Goal: Task Accomplishment & Management: Manage account settings

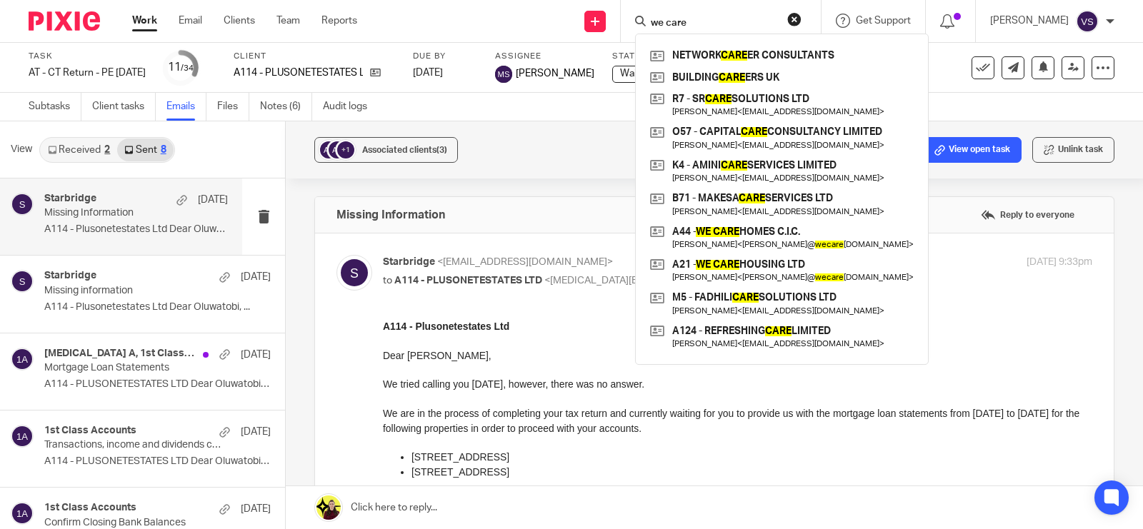
scroll to position [89, 0]
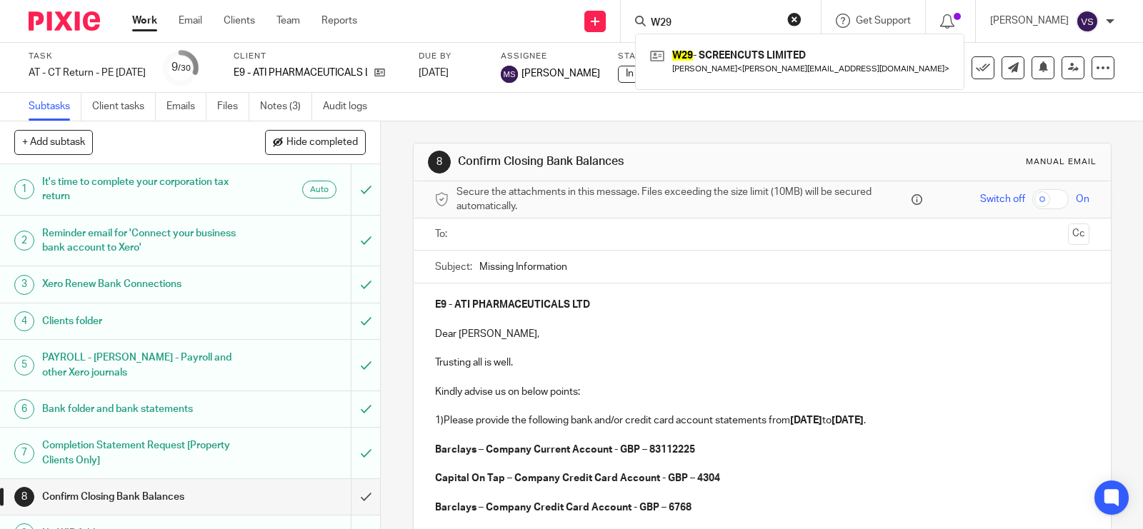
click at [702, 111] on div "Subtasks Client tasks Emails Files Notes (3) Audit logs" at bounding box center [571, 107] width 1143 height 29
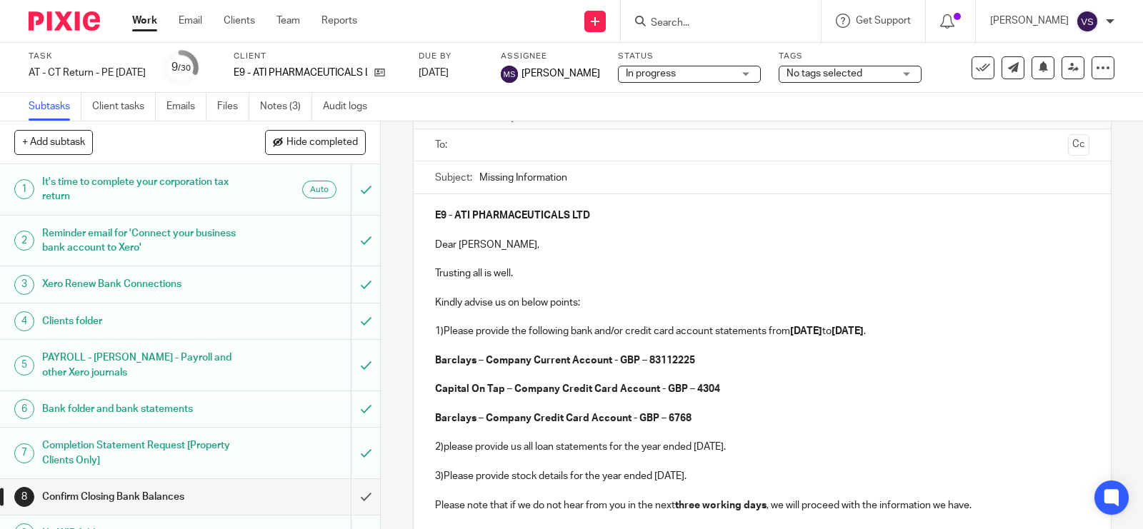
scroll to position [179, 0]
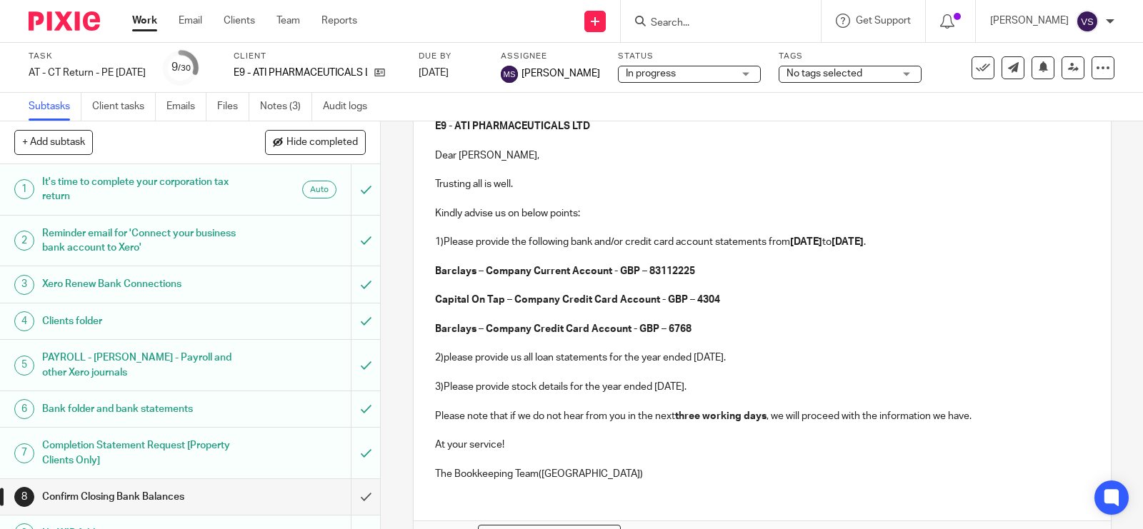
click at [773, 355] on p "2)please provide us all loan statements for the year ended 31st March 2025." at bounding box center [762, 358] width 655 height 14
click at [438, 243] on p "1)Please provide the following bank and/or credit card account statements from …" at bounding box center [762, 242] width 655 height 14
click at [740, 387] on p "3) Please provide stock details for the year ended 31st March 2025." at bounding box center [762, 387] width 655 height 14
drag, startPoint x: 610, startPoint y: 359, endPoint x: 790, endPoint y: 359, distance: 180.1
click at [790, 359] on p "2) Please provide us all loan statements from 01st April 2024 to 31st March 202…" at bounding box center [762, 358] width 655 height 14
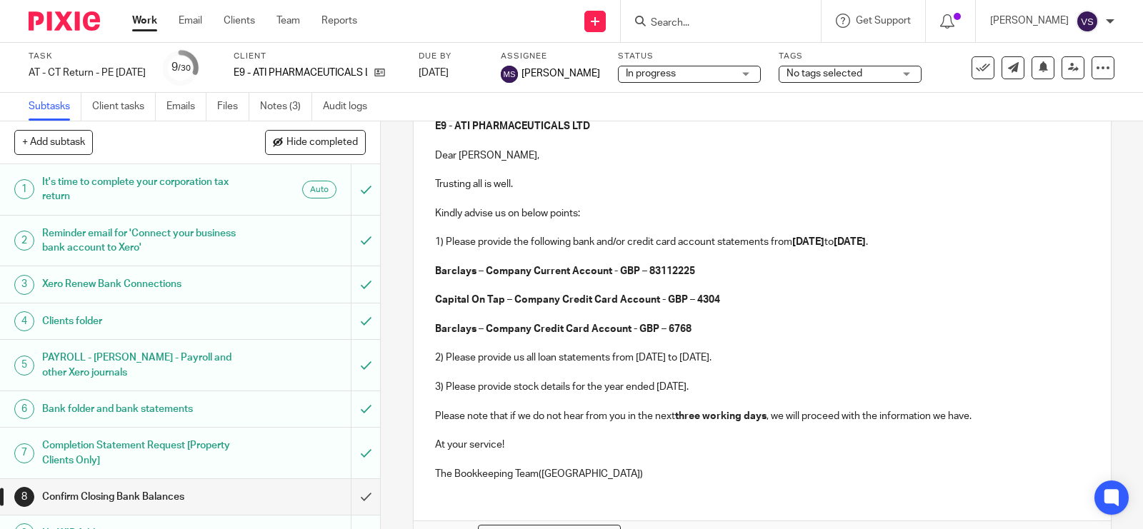
copy p "from 01st April 2024 to 31st March 2025"
drag, startPoint x: 569, startPoint y: 388, endPoint x: 727, endPoint y: 388, distance: 157.9
click at [727, 388] on p "3) Please provide stock details for the year ended 31st March 2025." at bounding box center [762, 387] width 655 height 14
click at [760, 384] on p "3) Please provide stock details from 01st April 2024 to 31st March 2025." at bounding box center [762, 387] width 655 height 14
drag, startPoint x: 699, startPoint y: 269, endPoint x: 432, endPoint y: 272, distance: 266.5
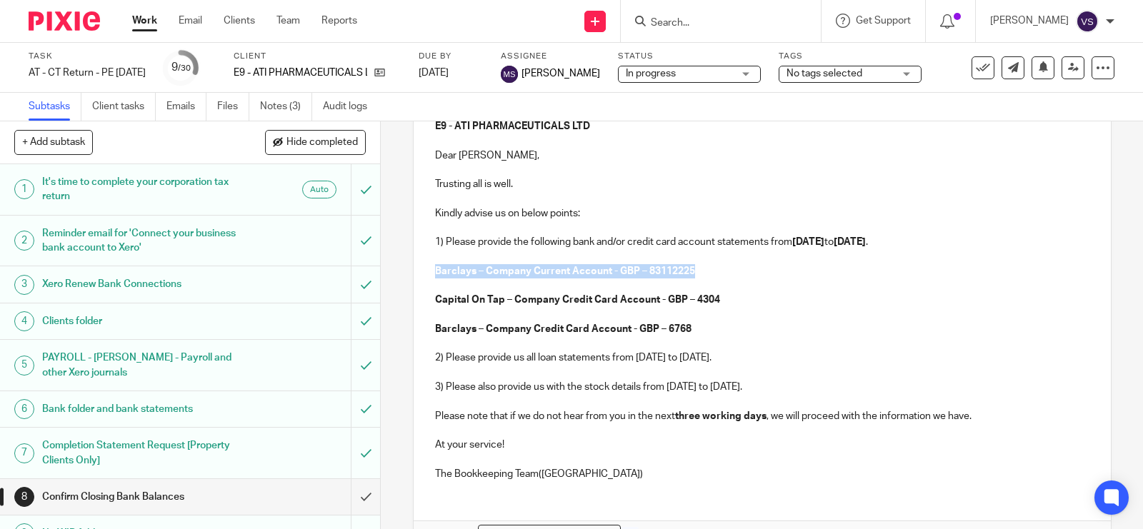
click at [435, 272] on p "Barclays – Company Current Account - GBP – 83112225" at bounding box center [762, 271] width 655 height 14
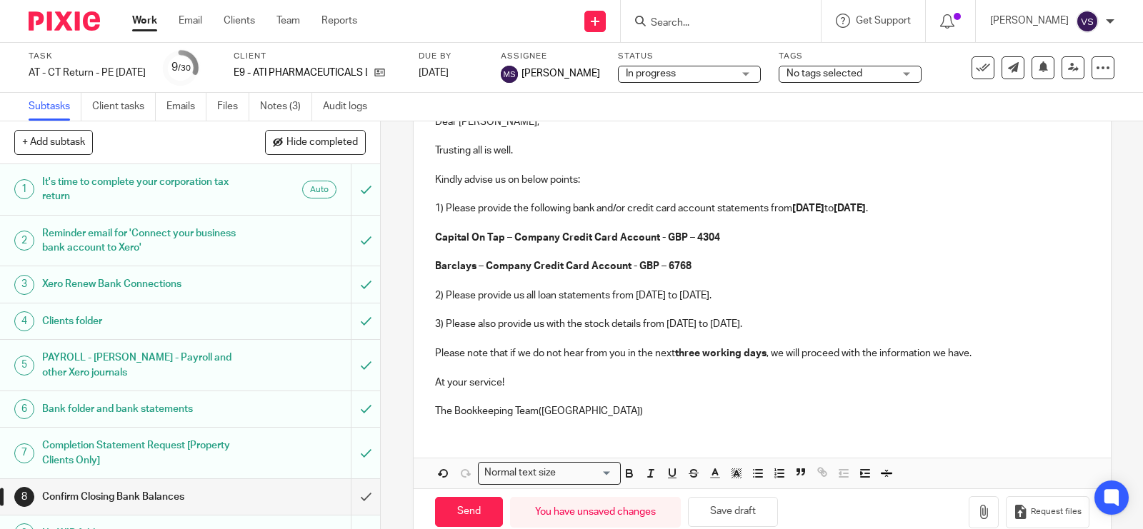
scroll to position [243, 0]
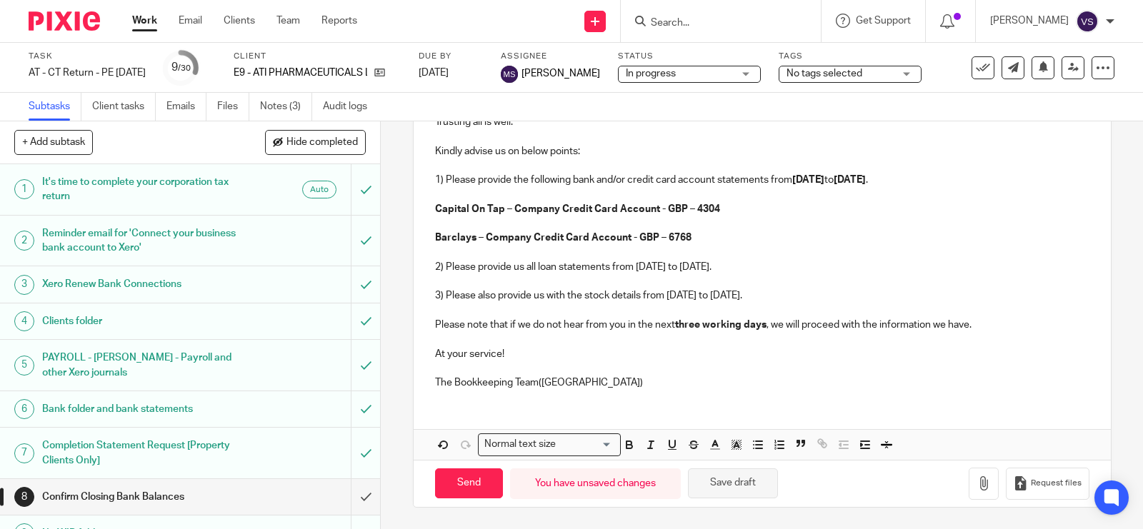
click at [760, 474] on button "Save draft" at bounding box center [733, 484] width 90 height 31
click at [560, 381] on p "The Bookkeeping Team(CT)" at bounding box center [762, 383] width 655 height 14
click at [731, 483] on button "Save draft" at bounding box center [733, 484] width 90 height 31
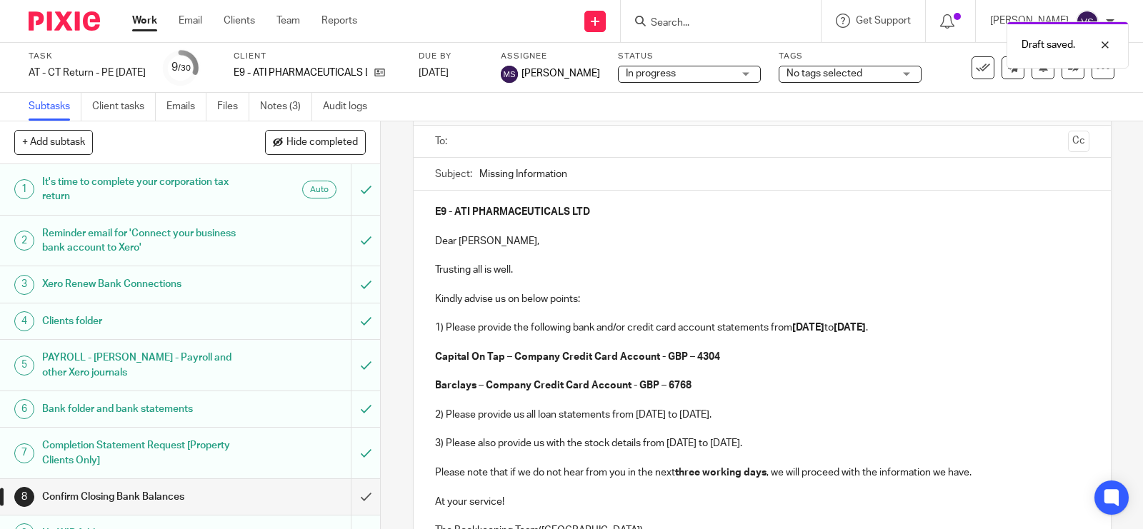
scroll to position [64, 0]
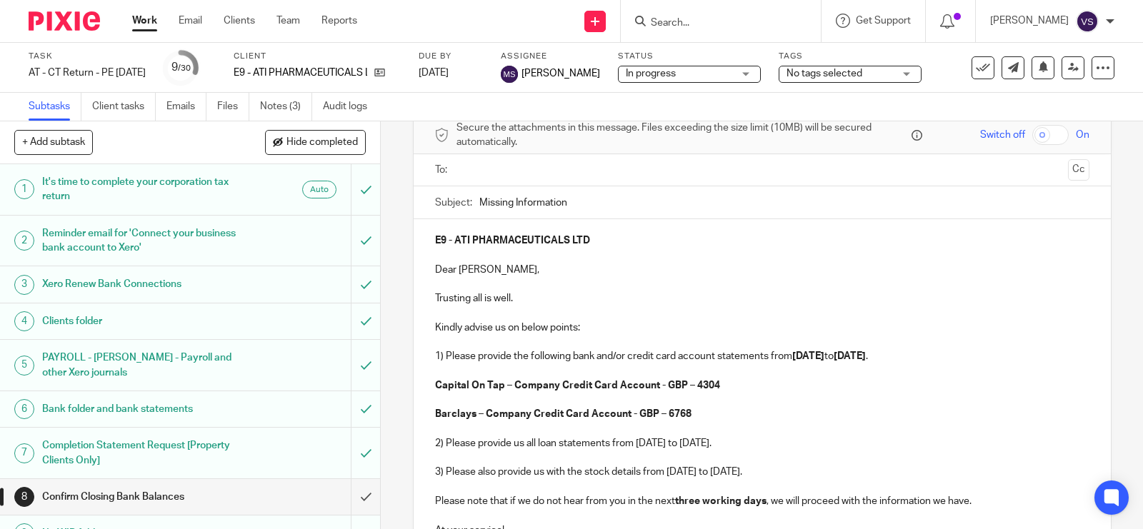
click at [542, 170] on input "text" at bounding box center [762, 170] width 600 height 16
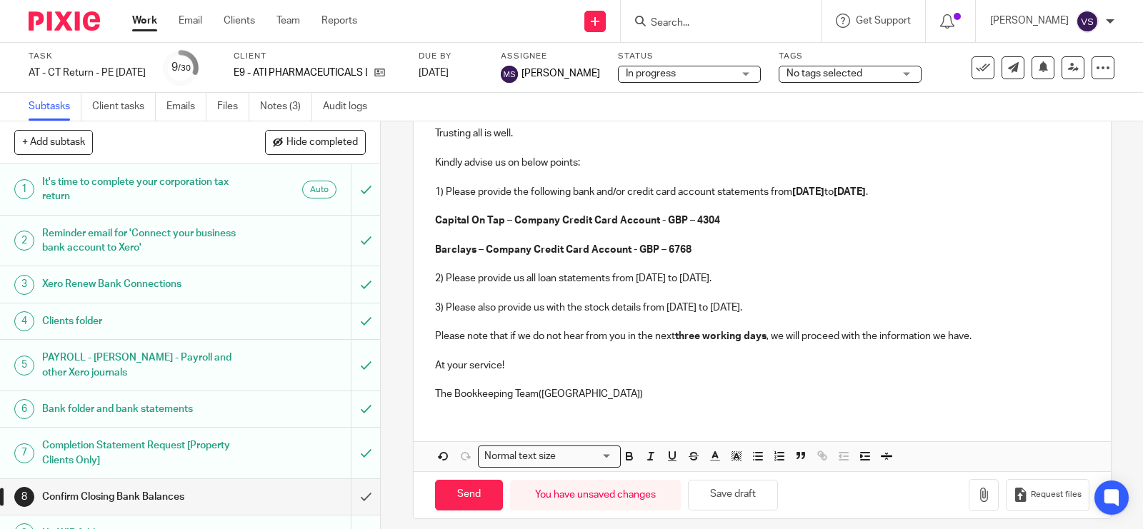
scroll to position [243, 0]
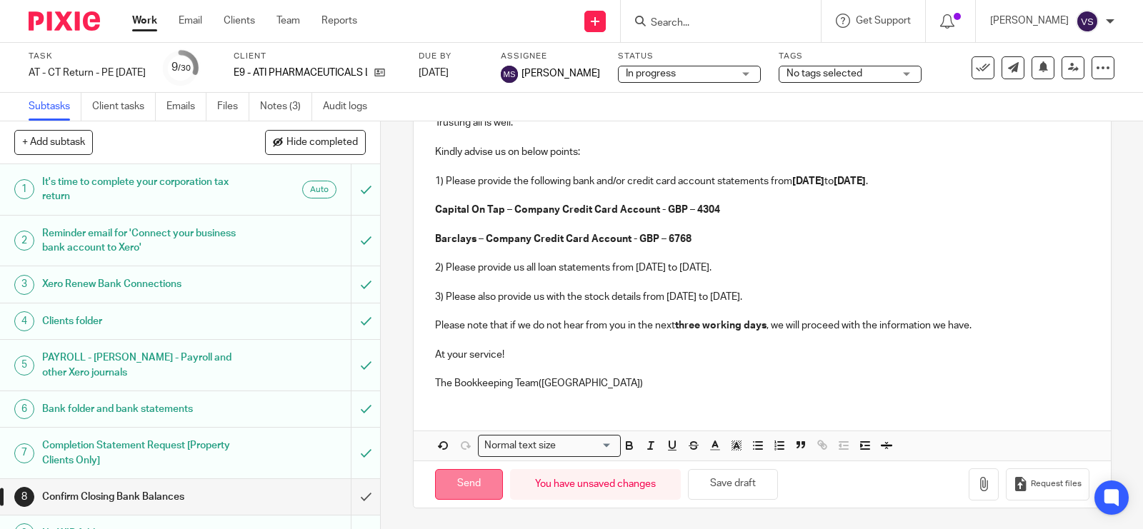
click at [470, 484] on input "Send" at bounding box center [469, 484] width 68 height 31
type input "Sent"
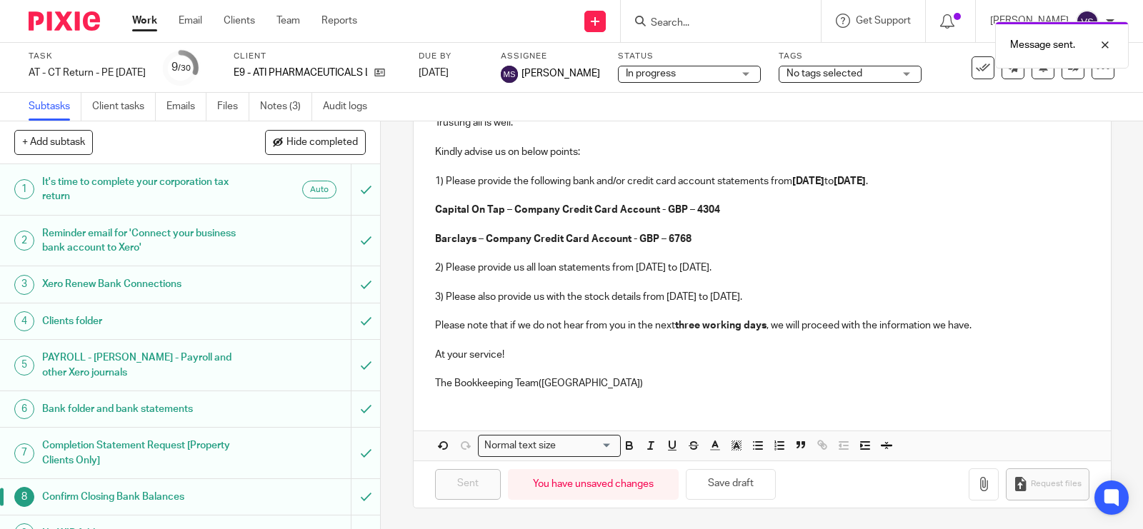
click at [731, 59] on div "Message sent." at bounding box center [850, 41] width 557 height 54
click at [731, 66] on div "Message sent." at bounding box center [850, 41] width 557 height 54
click at [731, 69] on span "In progress" at bounding box center [679, 73] width 107 height 15
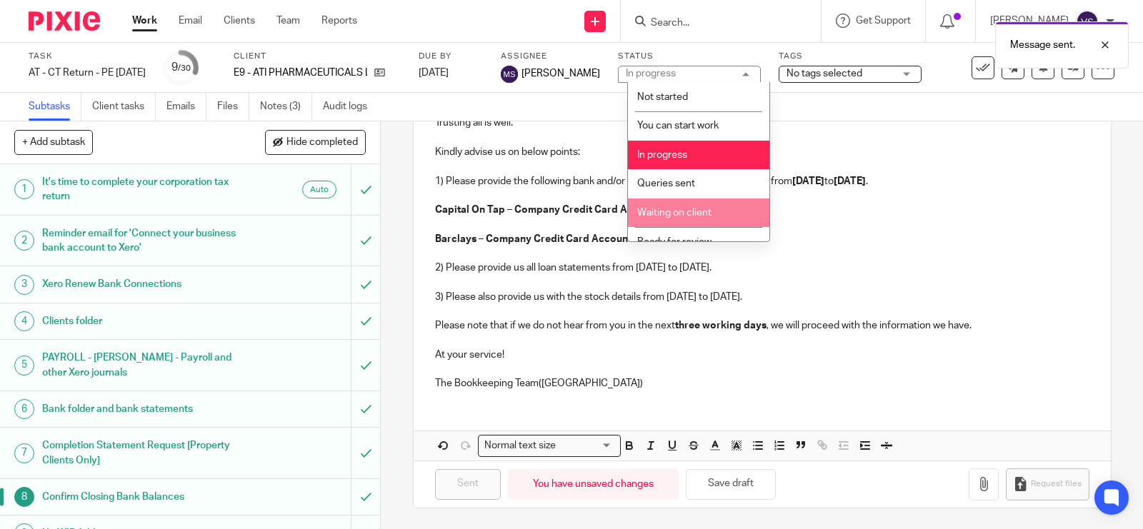
click at [725, 218] on li "Waiting on client" at bounding box center [698, 213] width 141 height 29
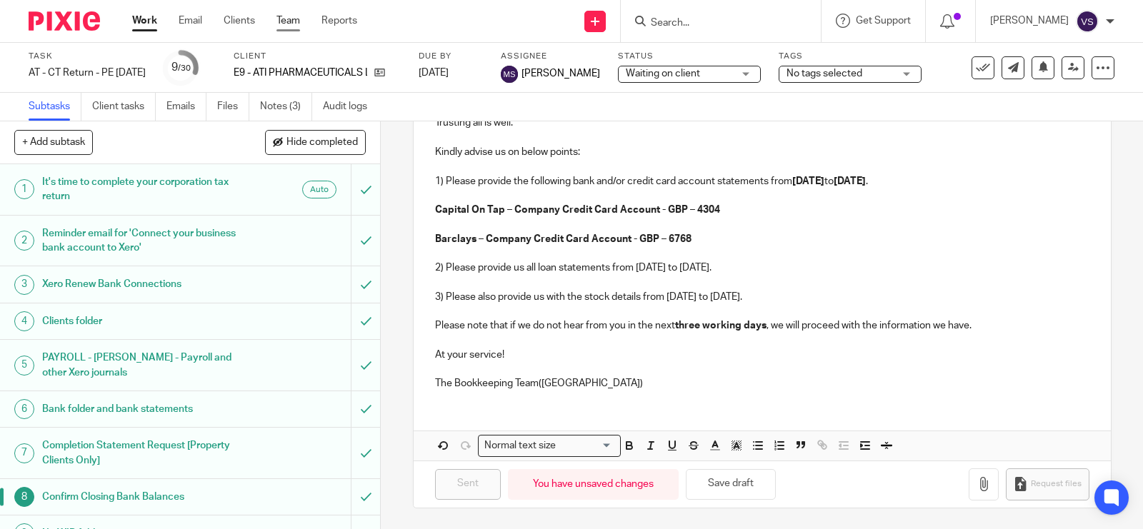
click at [286, 21] on link "Team" at bounding box center [289, 21] width 24 height 14
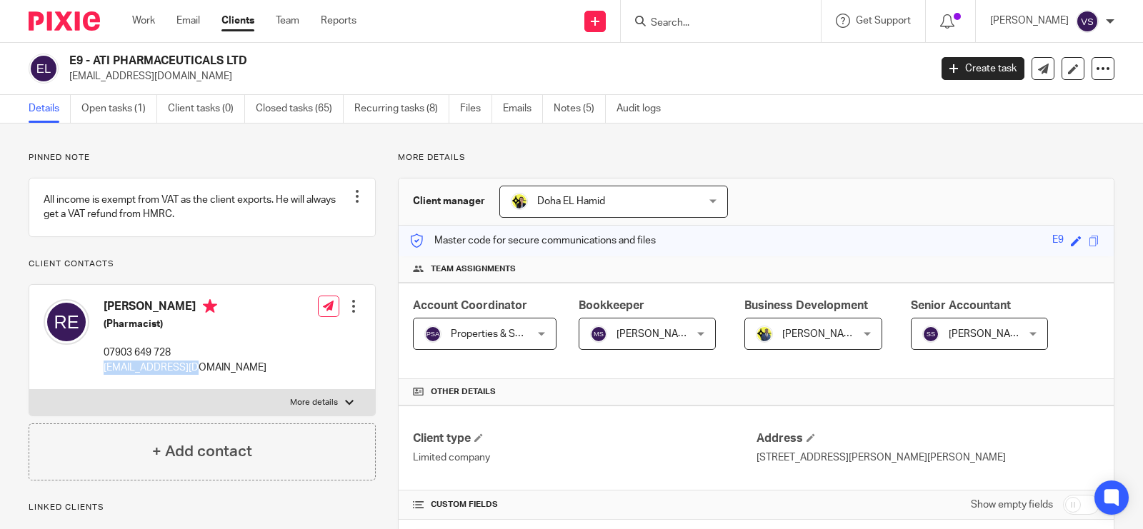
drag, startPoint x: 0, startPoint y: 0, endPoint x: 205, endPoint y: 388, distance: 438.9
click at [205, 382] on div "Ryan Eversley-Robertson (Pharmacist) 07903 649 728 info@atipharm.com" at bounding box center [155, 337] width 223 height 90
copy p "info@atipharm.com"
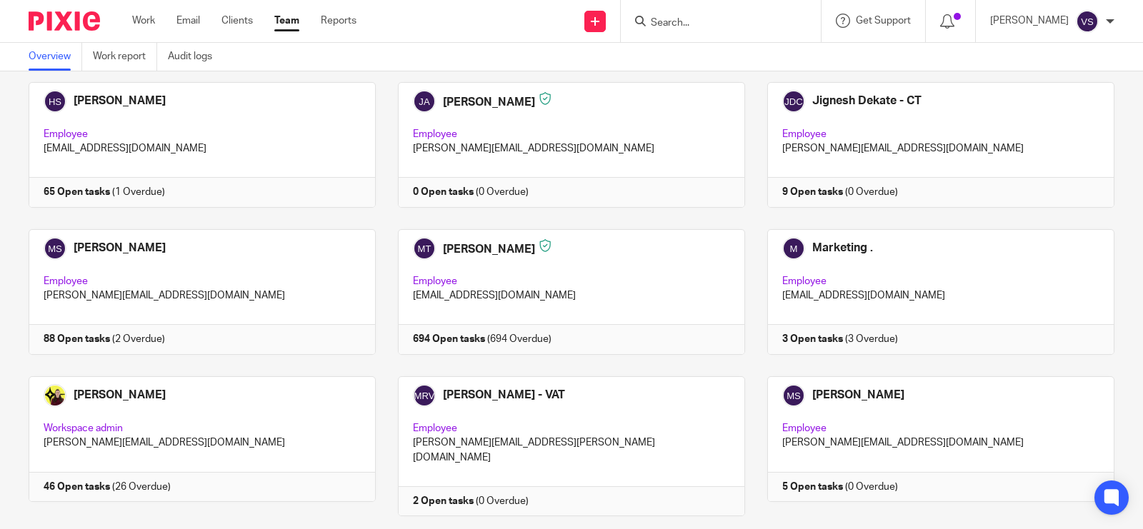
scroll to position [859, 0]
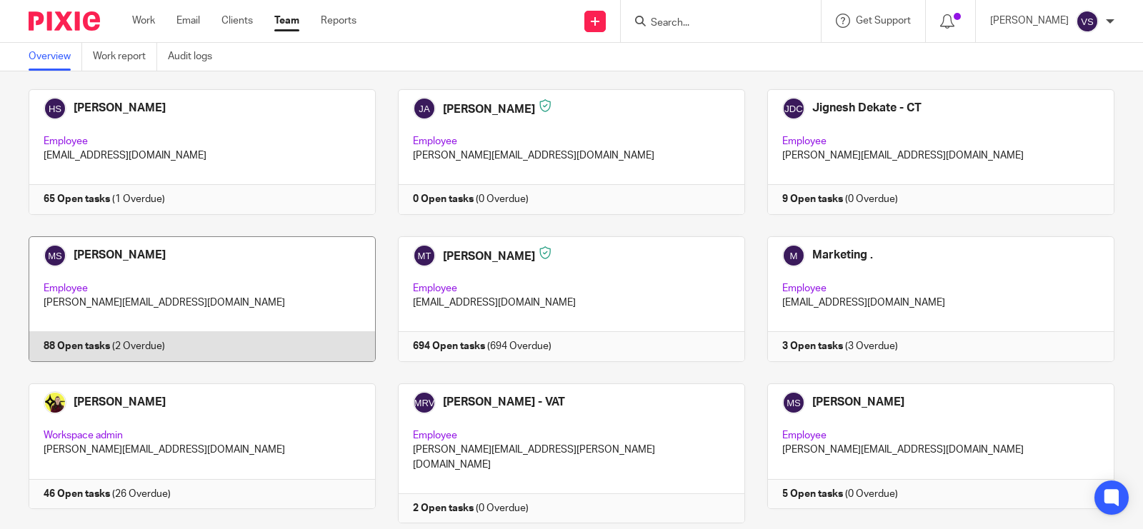
click at [244, 237] on link at bounding box center [190, 300] width 369 height 126
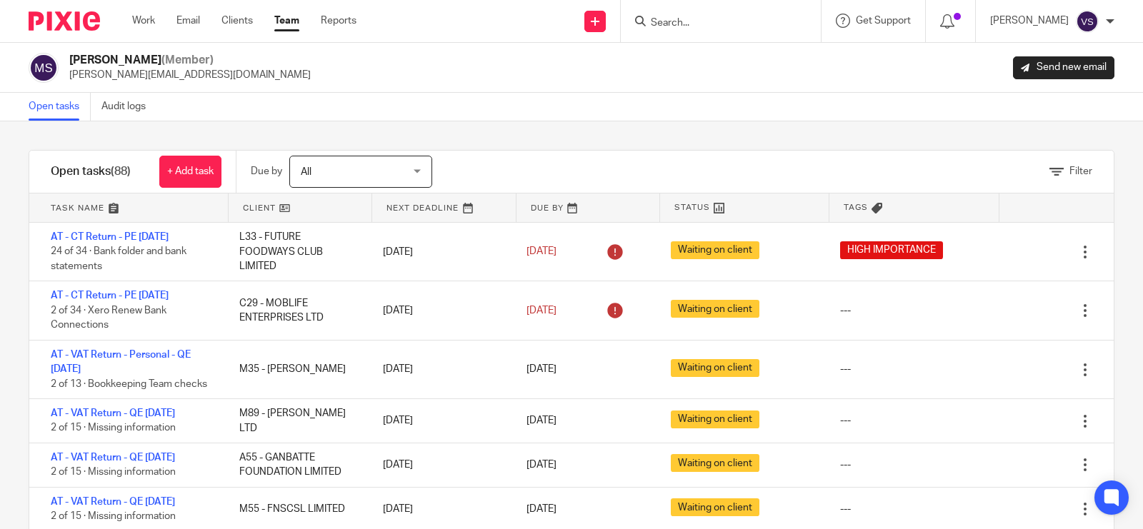
click at [502, 131] on div "Filter tasks Only show tasks matching all of these conditions 1 Client name Is …" at bounding box center [571, 325] width 1143 height 408
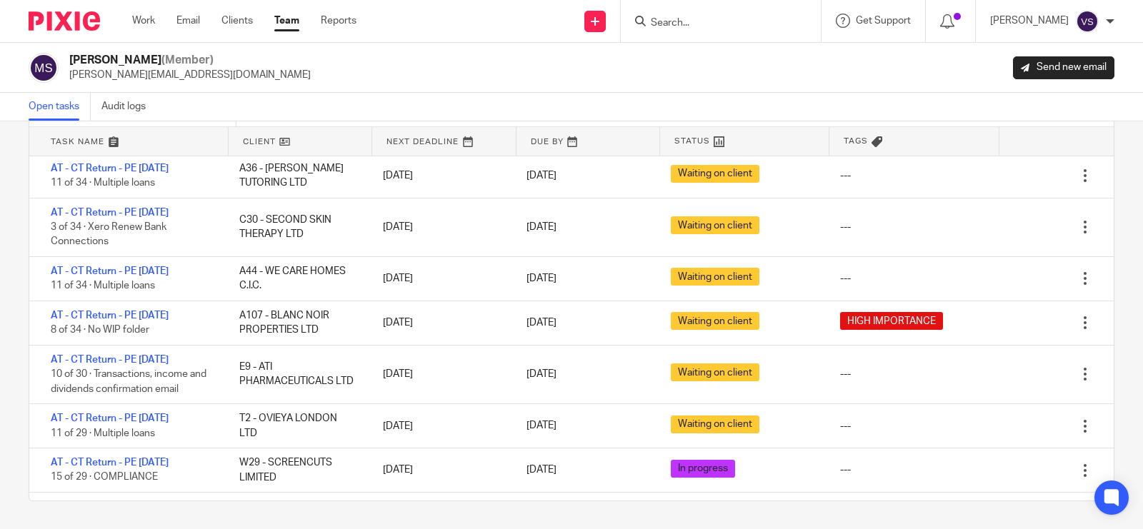
scroll to position [990, 0]
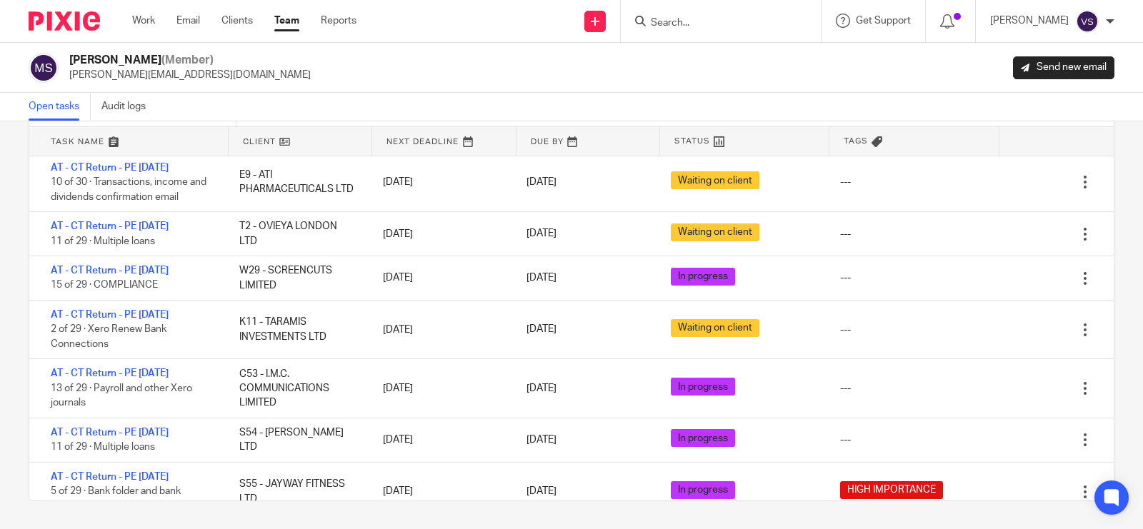
click at [287, 20] on link "Team" at bounding box center [286, 21] width 25 height 14
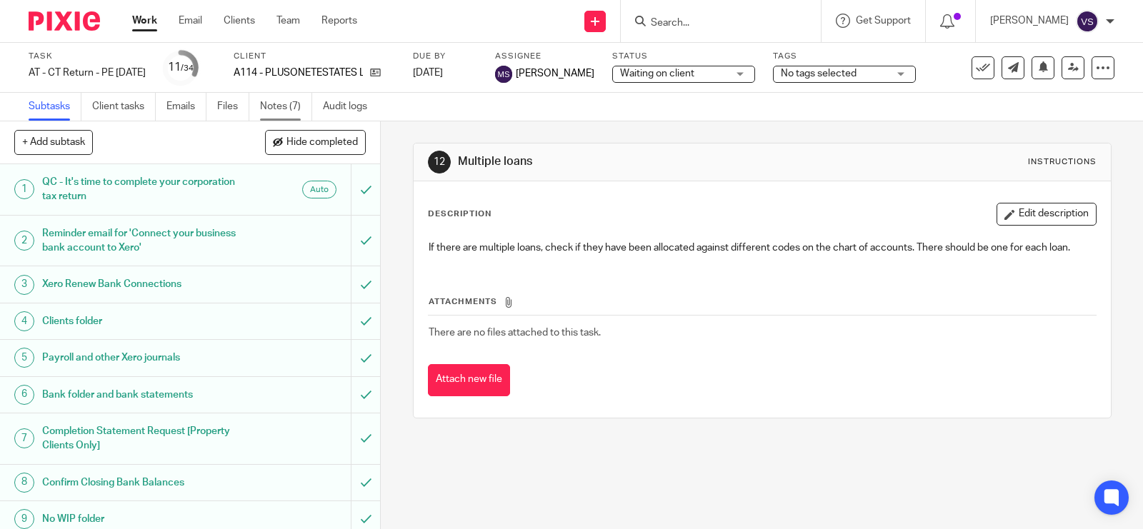
click at [287, 105] on link "Notes (7)" at bounding box center [286, 107] width 52 height 28
click at [298, 106] on link "Notes (10)" at bounding box center [289, 107] width 58 height 28
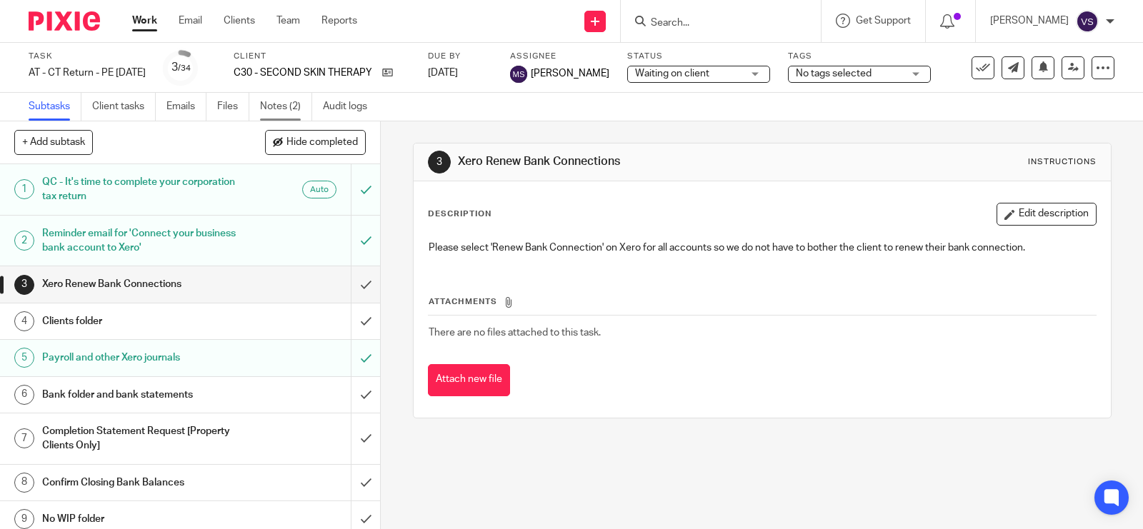
click at [287, 107] on link "Notes (2)" at bounding box center [286, 107] width 52 height 28
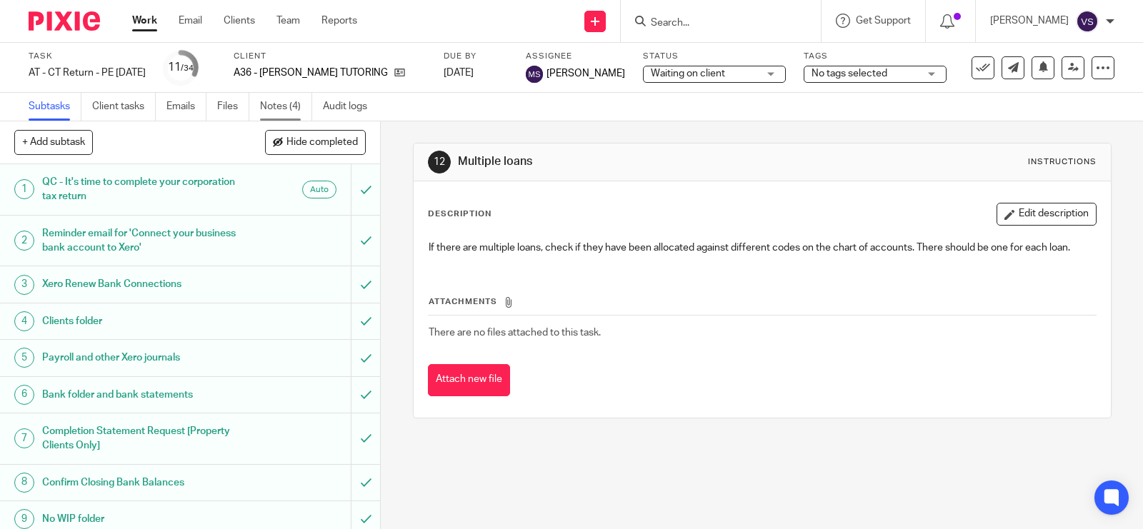
click at [301, 109] on link "Notes (4)" at bounding box center [286, 107] width 52 height 28
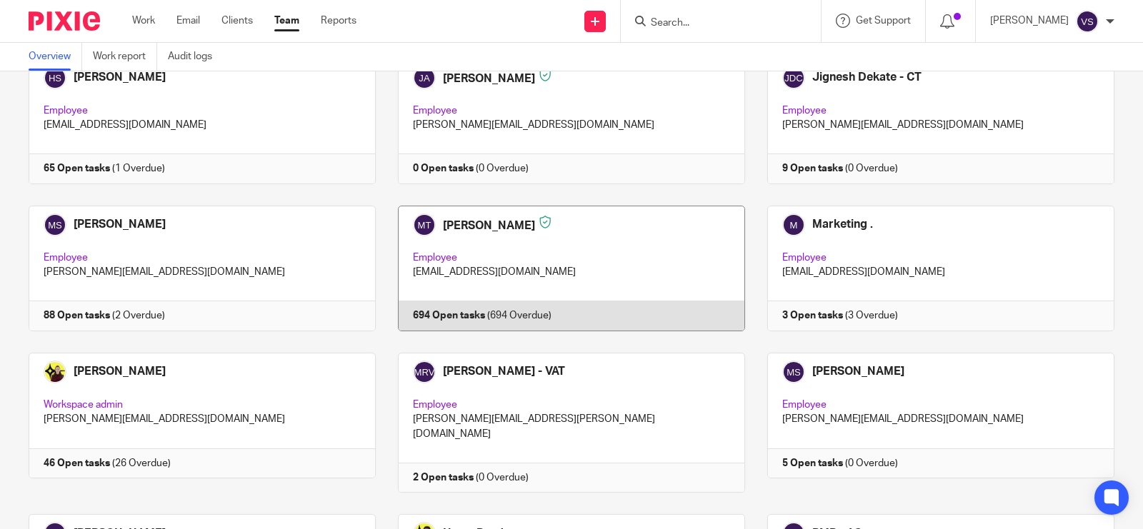
scroll to position [859, 0]
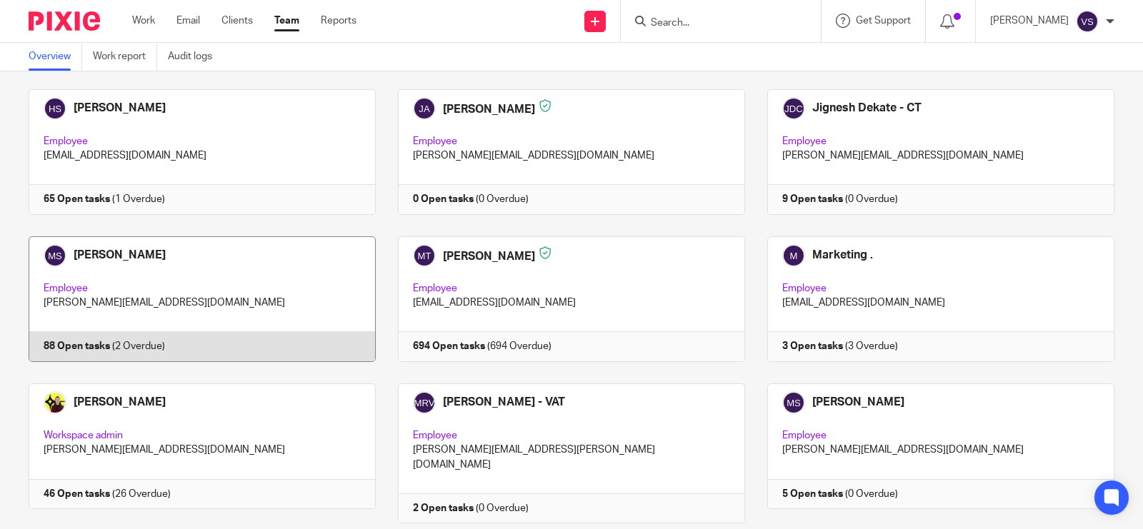
click at [233, 237] on link at bounding box center [190, 300] width 369 height 126
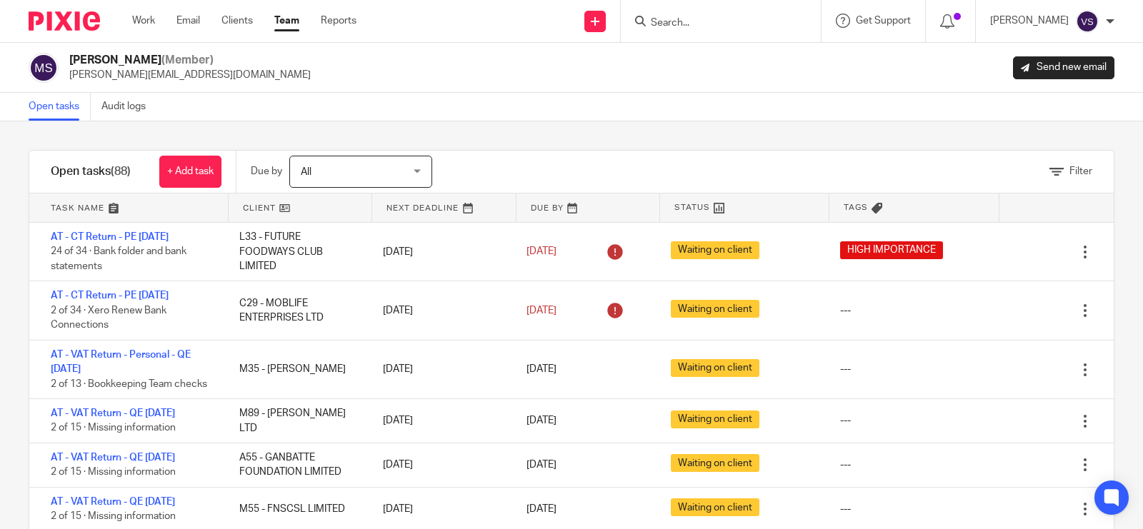
click at [700, 111] on div "Open tasks Audit logs" at bounding box center [571, 107] width 1143 height 29
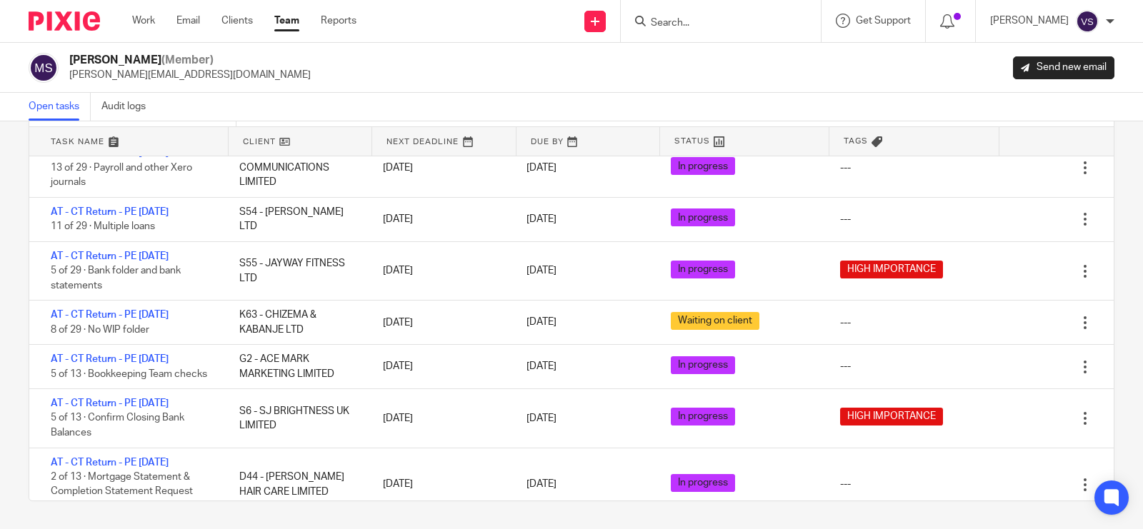
scroll to position [1431, 0]
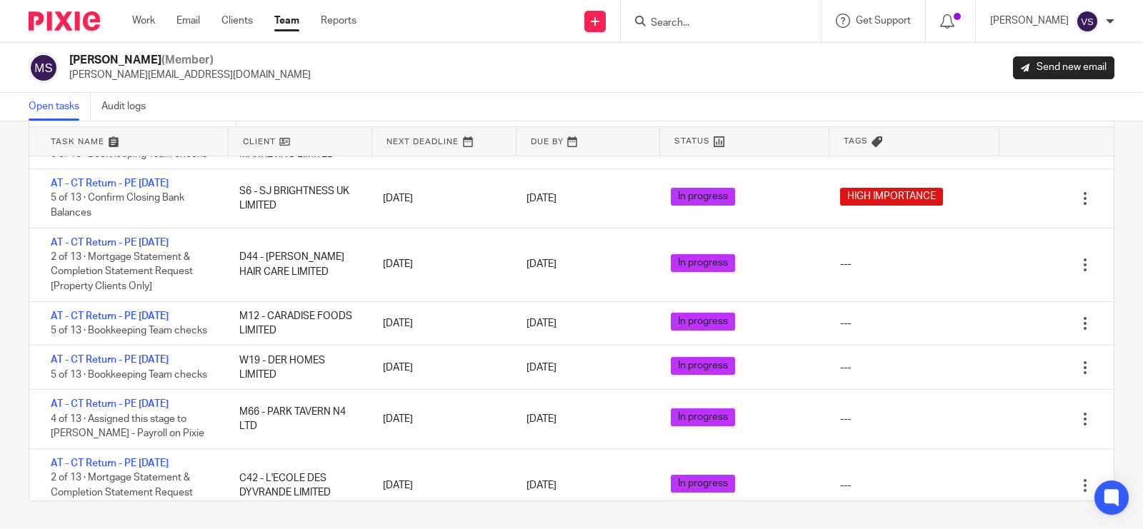
click at [280, 19] on link "Team" at bounding box center [286, 21] width 25 height 14
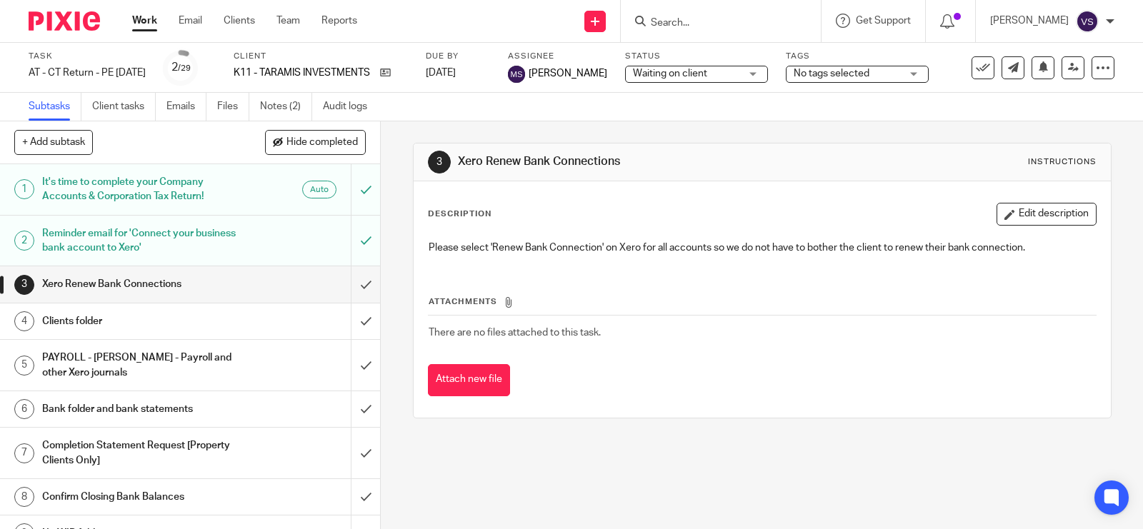
click at [692, 18] on input "Search" at bounding box center [714, 23] width 129 height 13
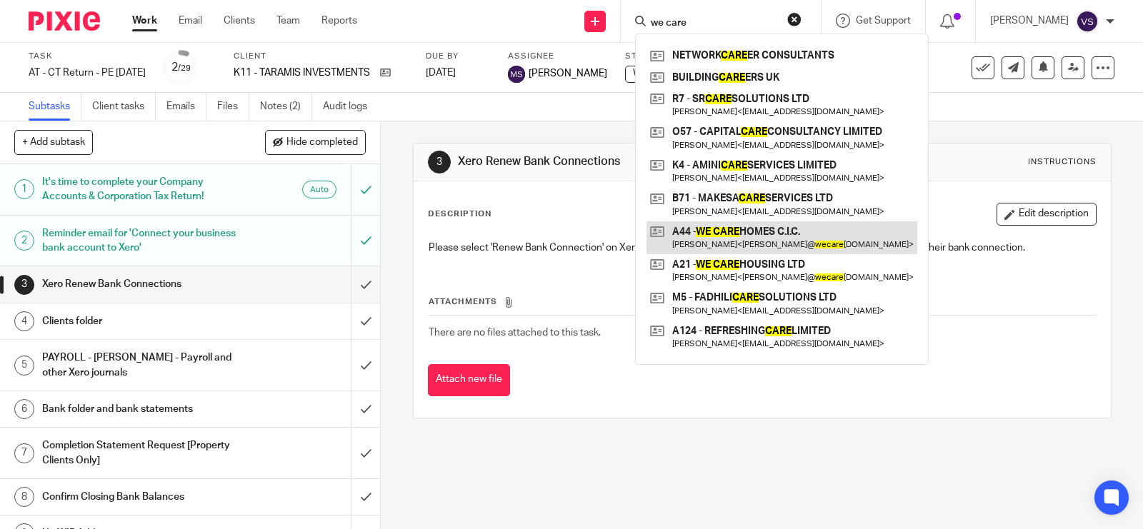
type input "we care"
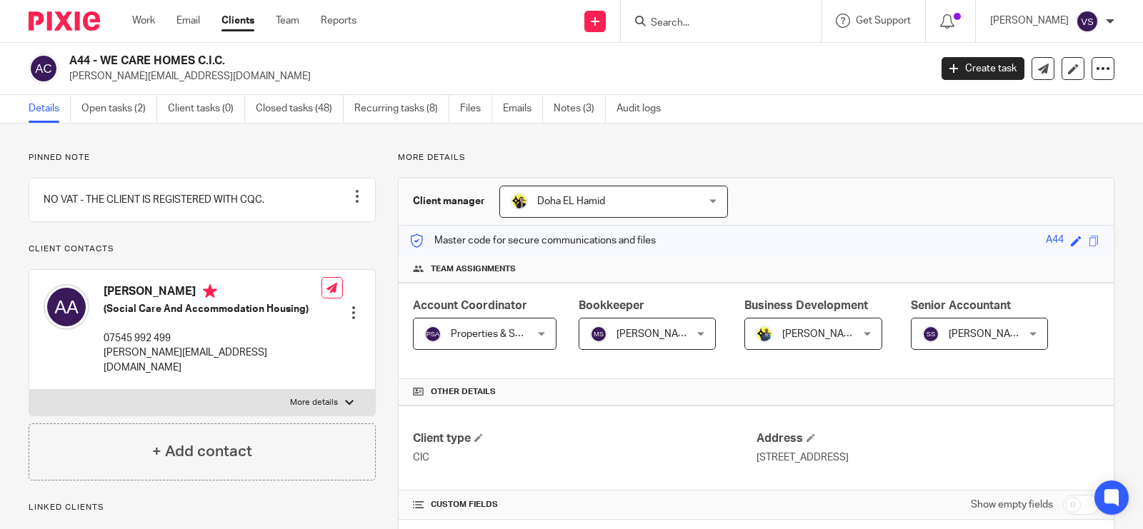
drag, startPoint x: 70, startPoint y: 59, endPoint x: 243, endPoint y: 61, distance: 172.9
click at [243, 61] on h2 "A44 - WE CARE HOMES C.I.C." at bounding box center [409, 61] width 681 height 15
copy h2 "A44 - WE CARE HOMES C.I.C."
click at [364, 54] on h2 "A44 - WE CARE HOMES C.I.C." at bounding box center [409, 61] width 681 height 15
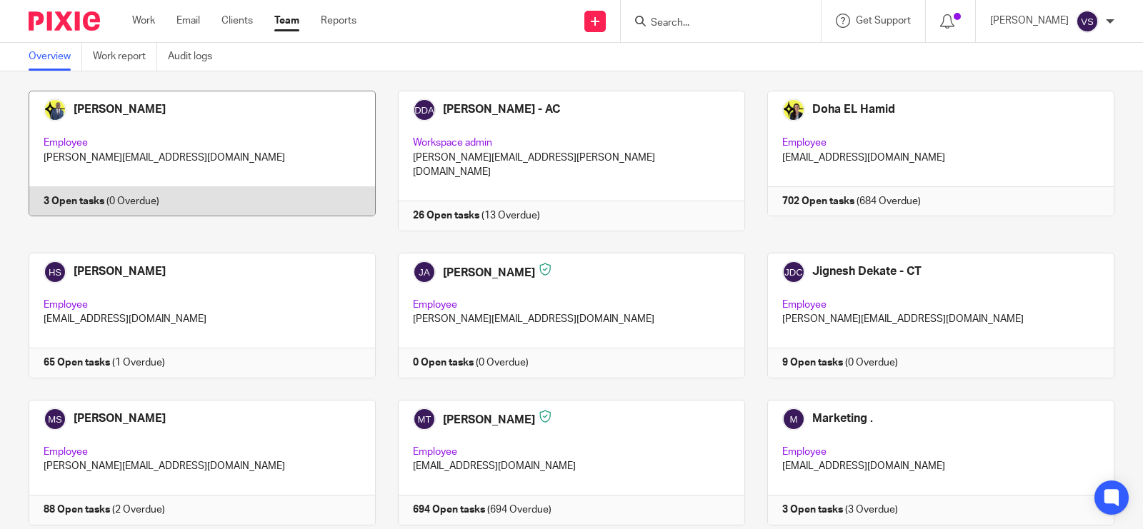
scroll to position [715, 0]
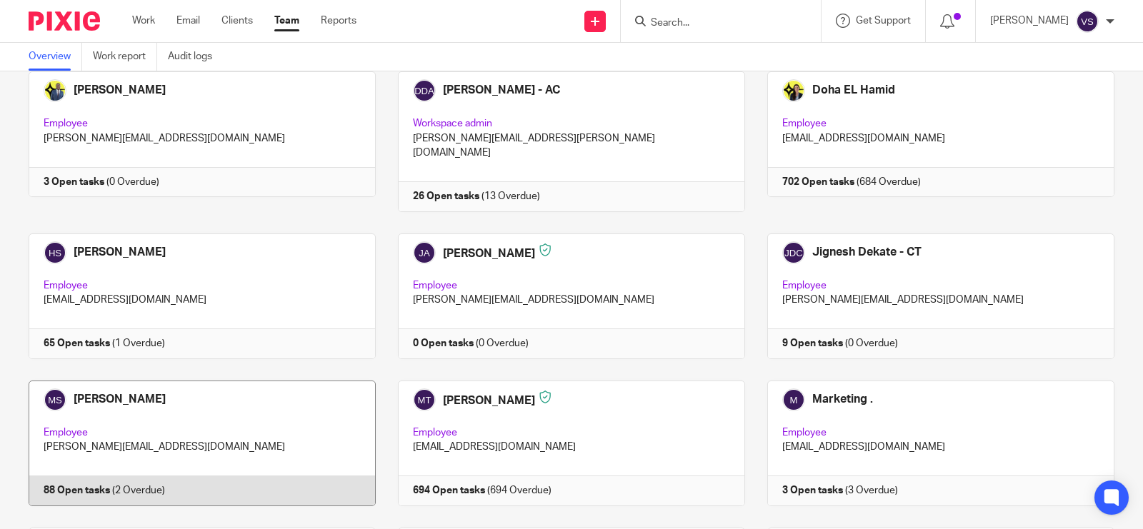
click at [212, 381] on link at bounding box center [190, 444] width 369 height 126
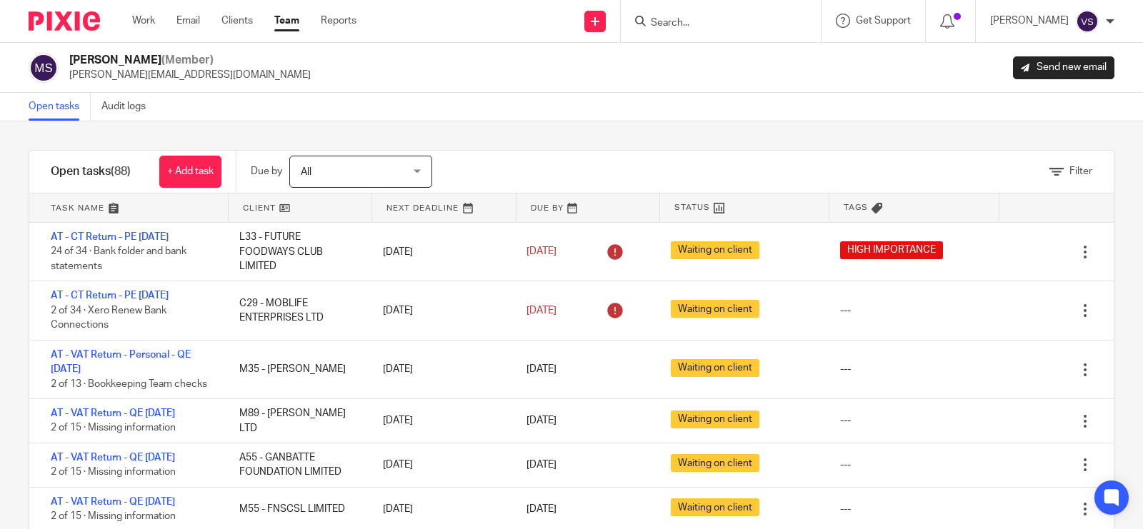
click at [716, 20] on input "Search" at bounding box center [714, 23] width 129 height 13
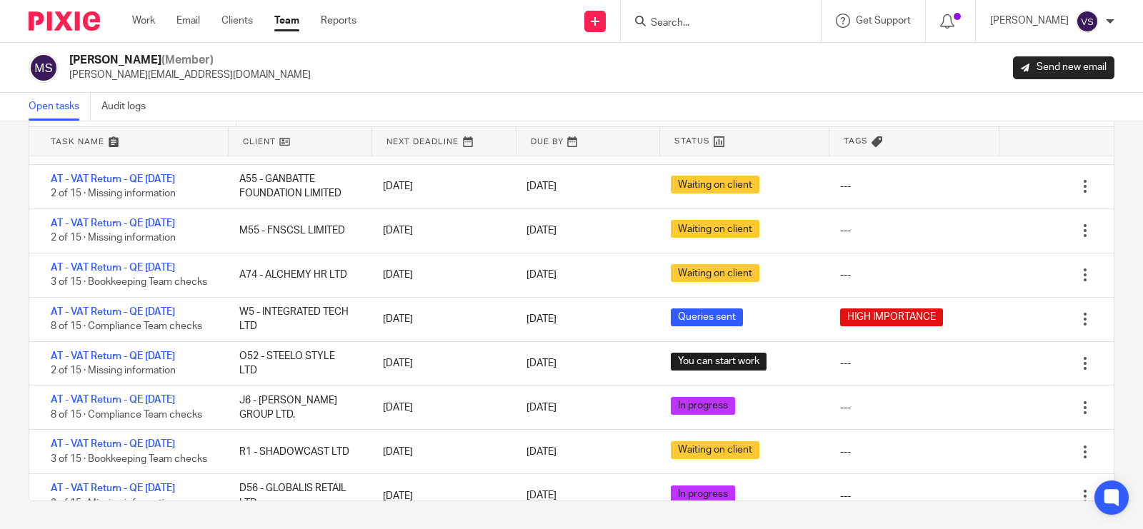
scroll to position [423, 0]
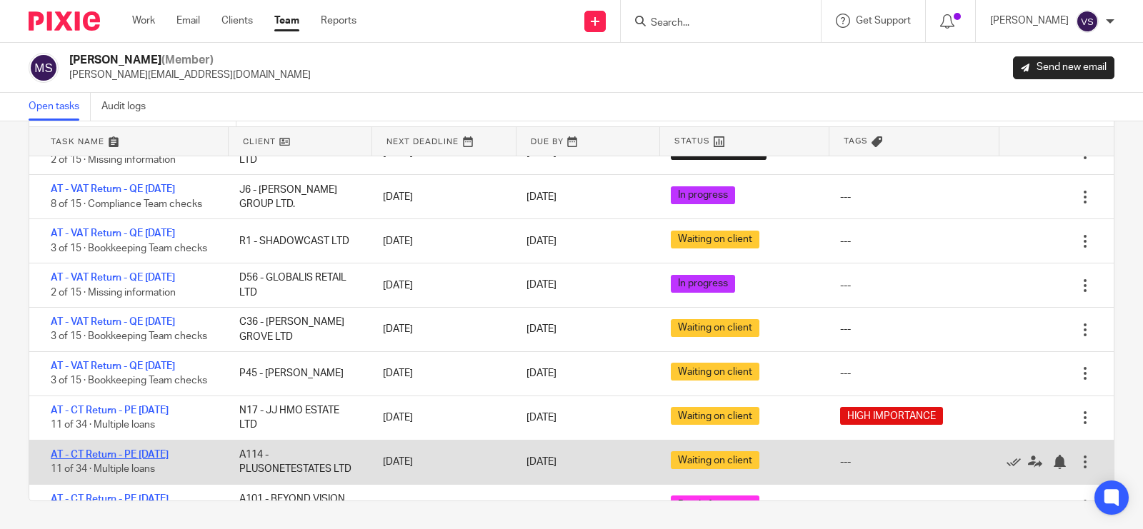
click at [51, 450] on link "AT - CT Return - PE [DATE]" at bounding box center [110, 455] width 118 height 10
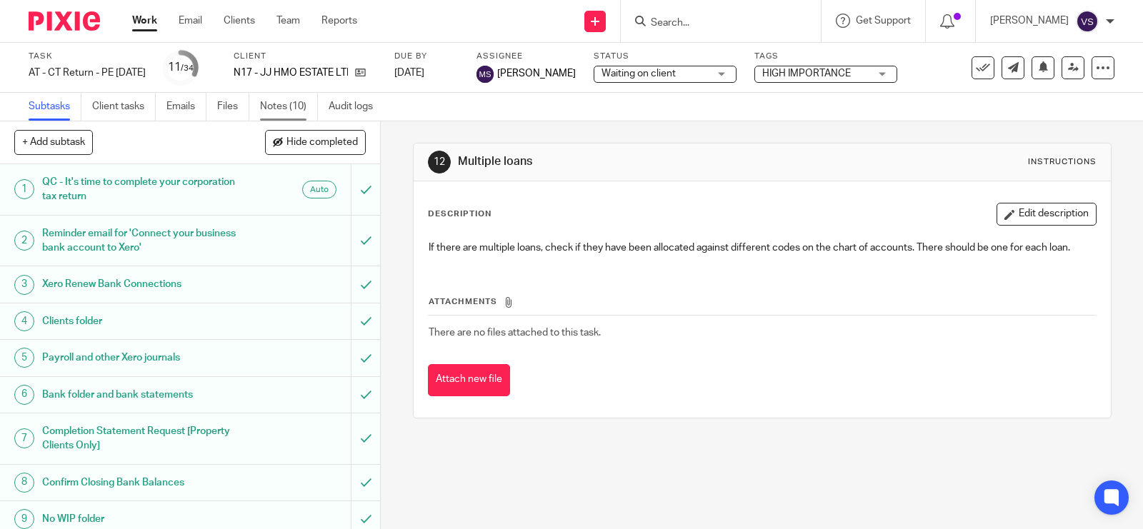
click at [300, 109] on link "Notes (10)" at bounding box center [289, 107] width 58 height 28
click at [287, 96] on link "Notes (7)" at bounding box center [286, 107] width 52 height 28
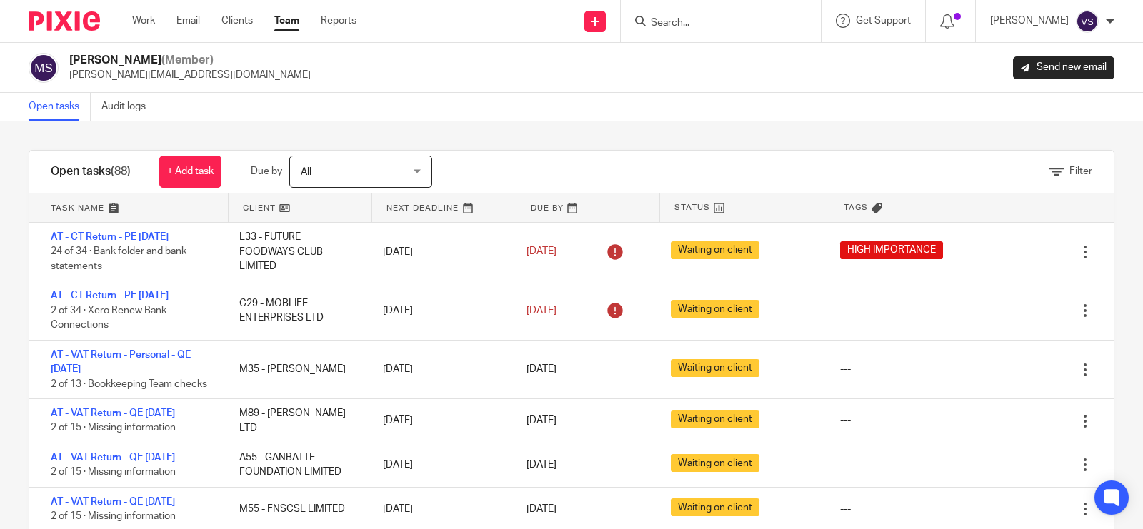
click at [515, 99] on div "Open tasks Audit logs" at bounding box center [571, 107] width 1143 height 29
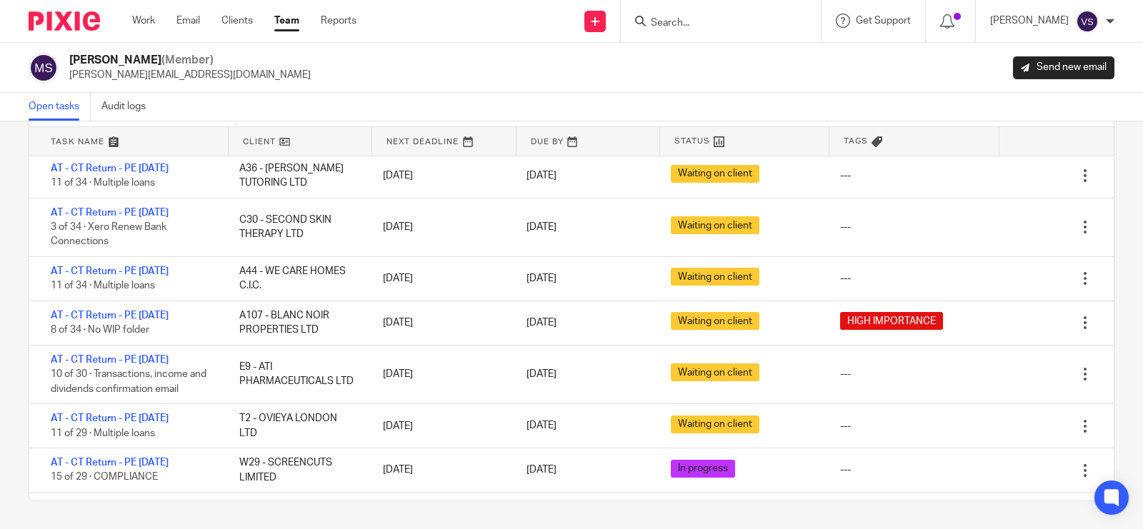
scroll to position [990, 0]
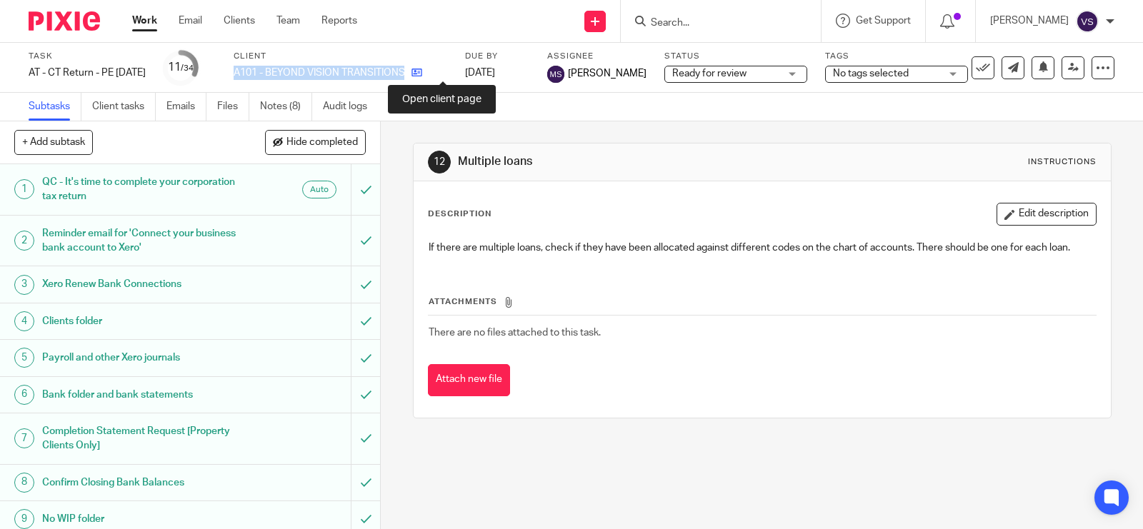
drag, startPoint x: 259, startPoint y: 73, endPoint x: 437, endPoint y: 73, distance: 177.9
click at [437, 73] on div "A101 - BEYOND VISION TRANSITIONS C.I.C." at bounding box center [341, 73] width 214 height 14
copy div "A101 - BEYOND VISION TRANSITIONS C.I.C."
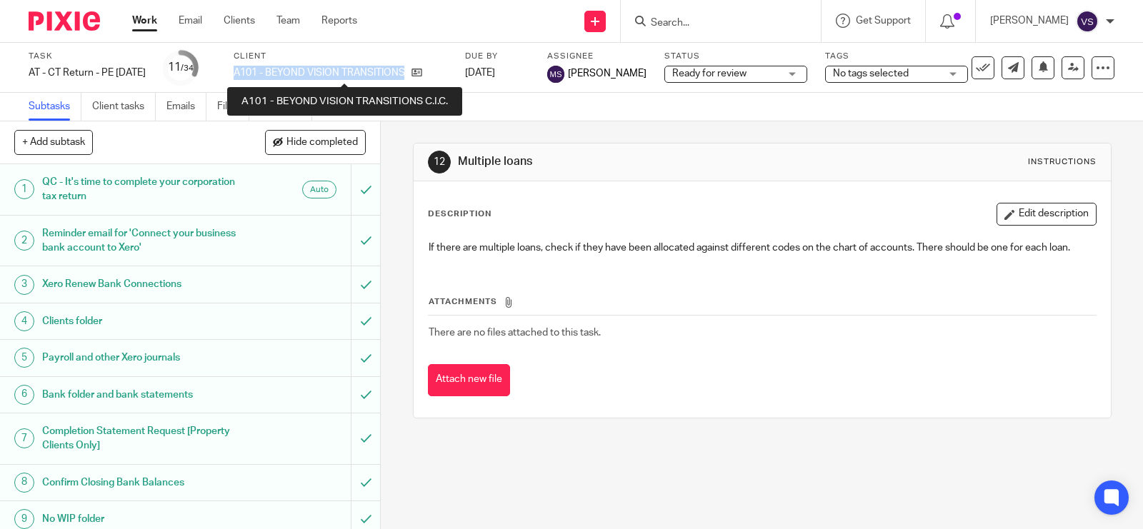
drag, startPoint x: 283, startPoint y: 73, endPoint x: 276, endPoint y: 74, distance: 7.2
click at [283, 73] on p "A101 - BEYOND VISION TRANSITIONS C.I.C." at bounding box center [319, 73] width 171 height 14
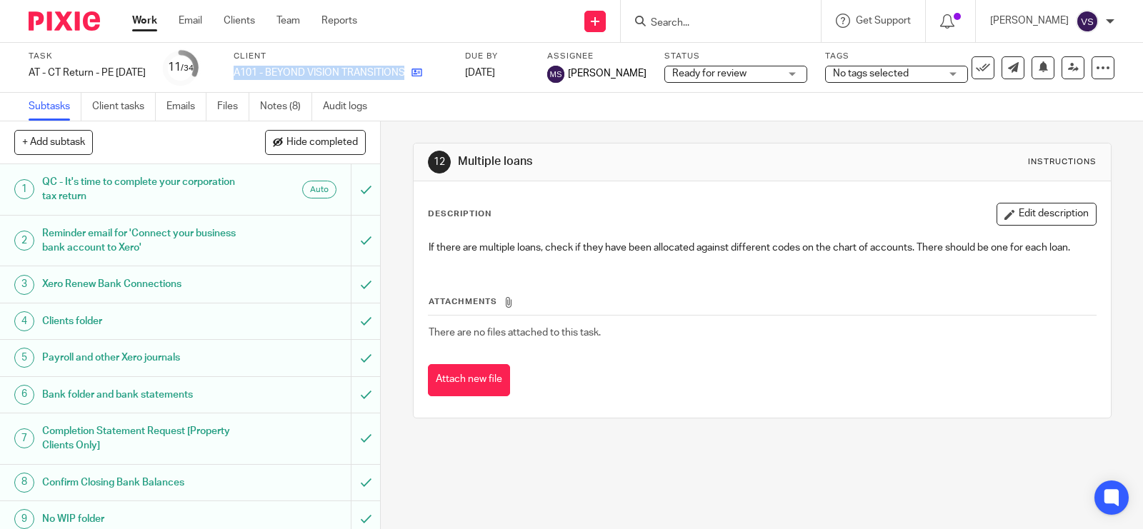
drag, startPoint x: 259, startPoint y: 72, endPoint x: 437, endPoint y: 65, distance: 177.4
click at [437, 66] on div "A101 - BEYOND VISION TRANSITIONS C.I.C." at bounding box center [341, 73] width 214 height 14
copy div "A101 - BEYOND VISION TRANSITIONS C.I.C."
click at [291, 116] on link "Notes (8)" at bounding box center [286, 107] width 52 height 28
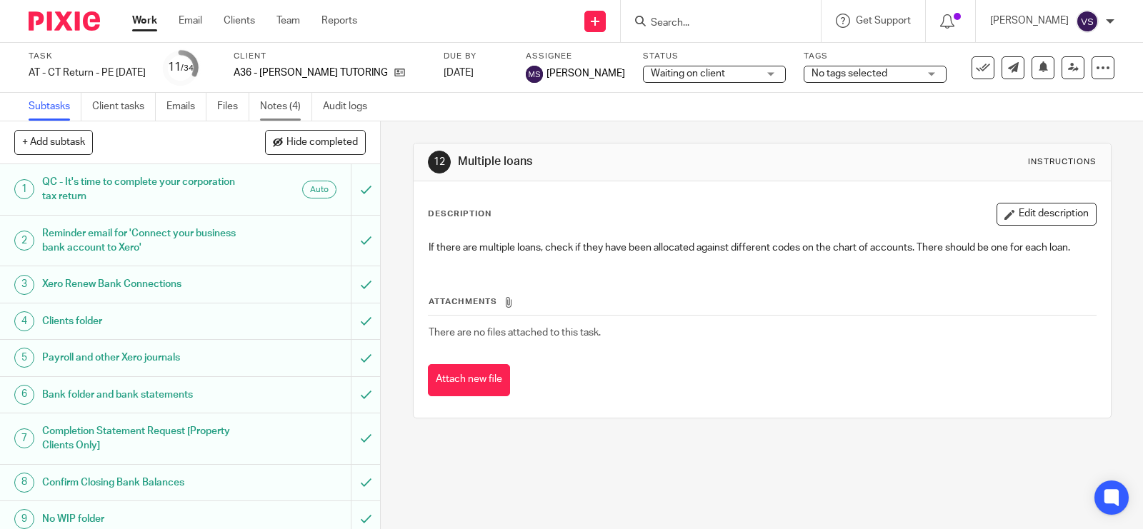
click at [277, 101] on link "Notes (4)" at bounding box center [286, 107] width 52 height 28
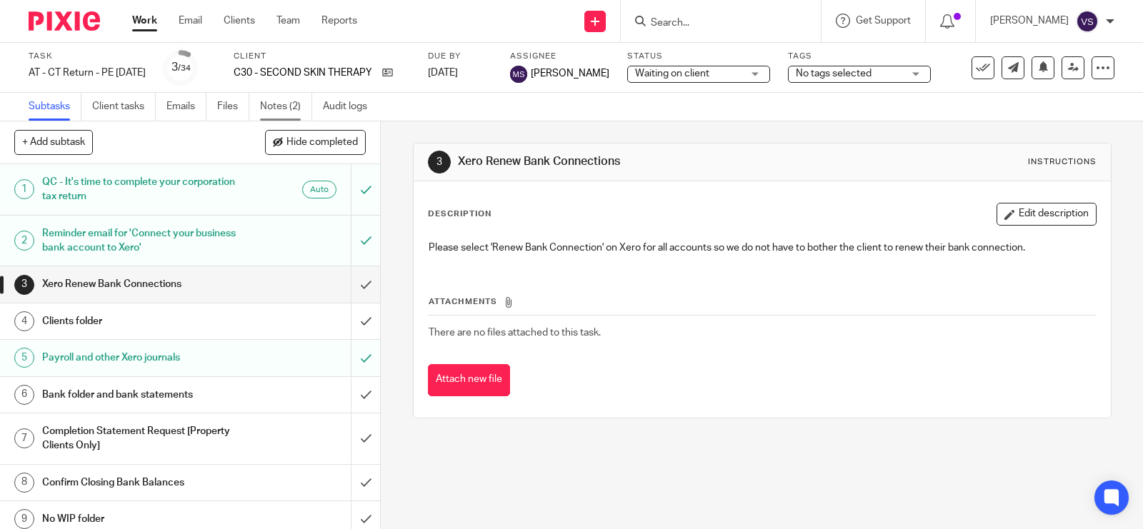
click at [280, 106] on link "Notes (2)" at bounding box center [286, 107] width 52 height 28
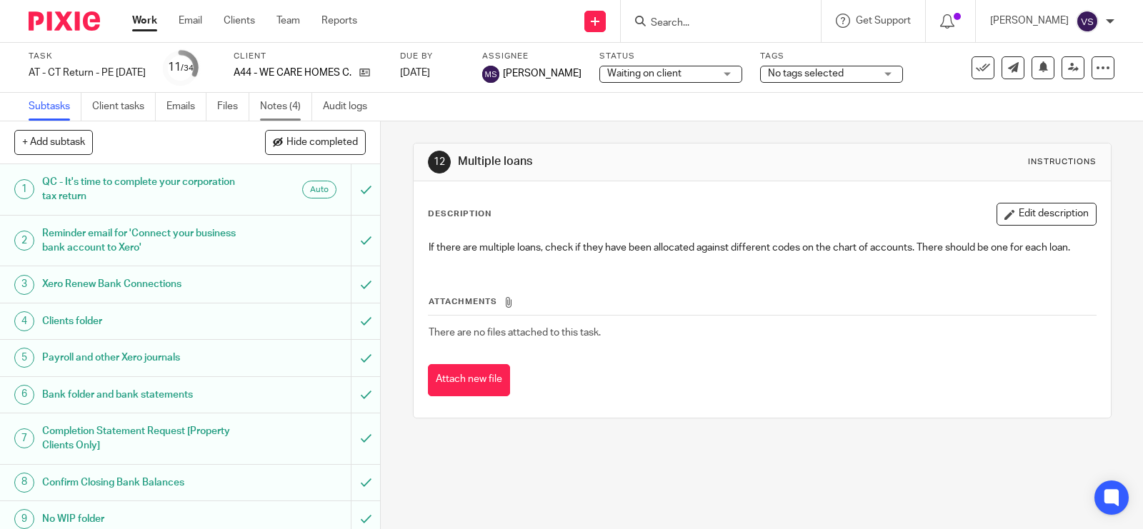
click at [279, 104] on link "Notes (4)" at bounding box center [286, 107] width 52 height 28
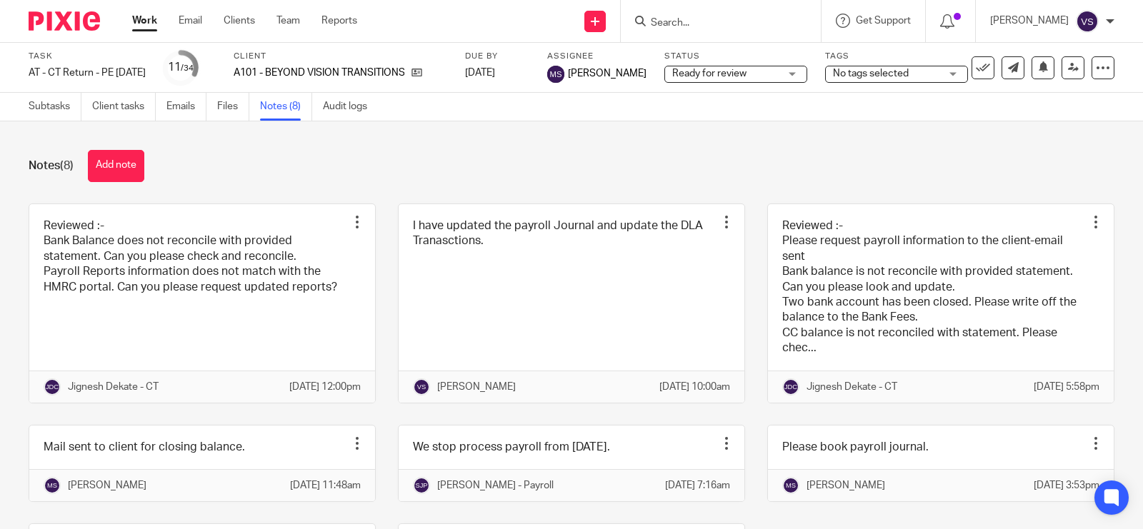
click at [261, 242] on link at bounding box center [202, 303] width 346 height 199
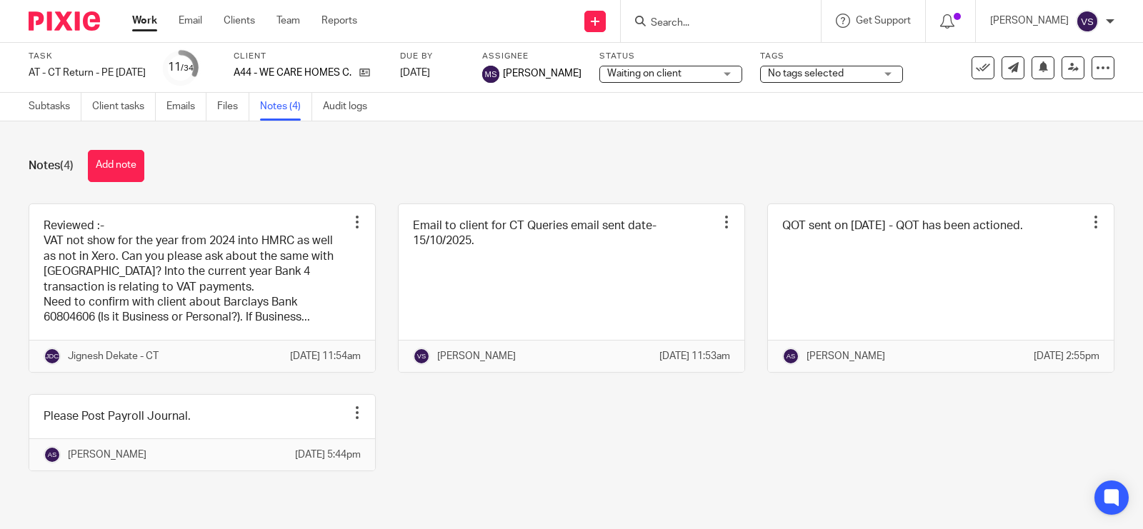
click at [198, 212] on link at bounding box center [202, 288] width 346 height 168
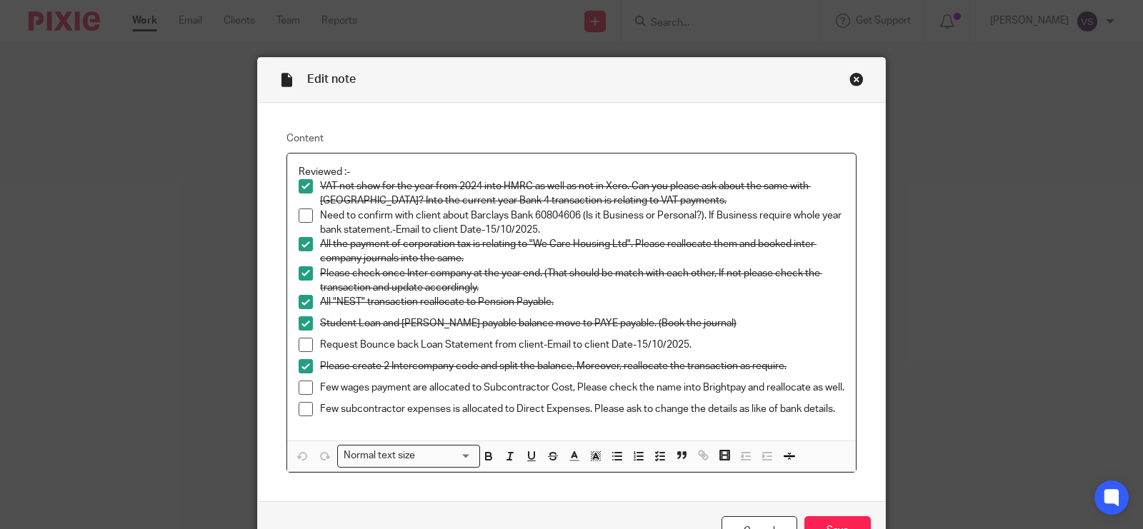
click at [850, 84] on div "Close this dialog window" at bounding box center [857, 79] width 14 height 14
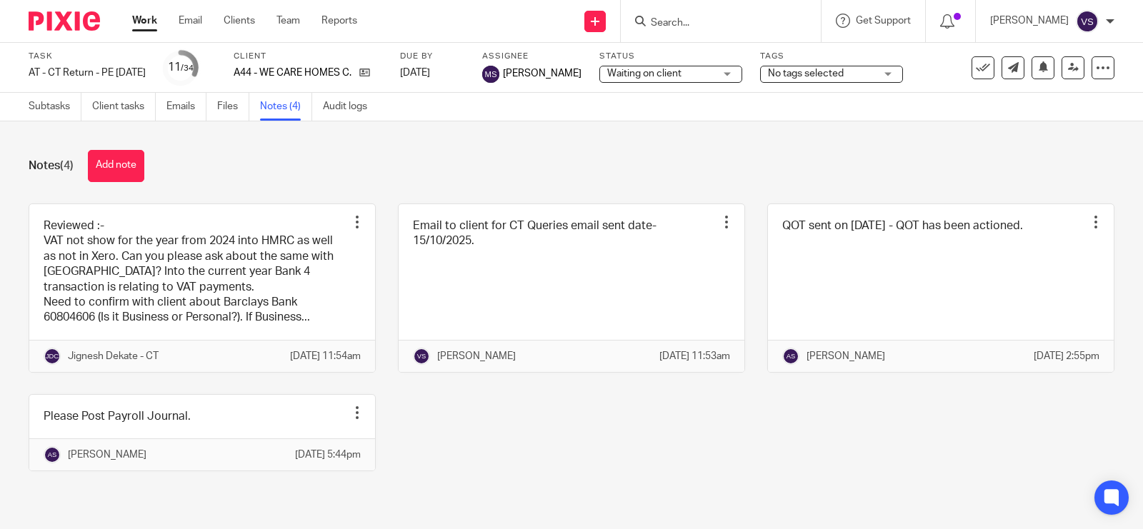
click at [116, 169] on button "Add note" at bounding box center [116, 166] width 56 height 32
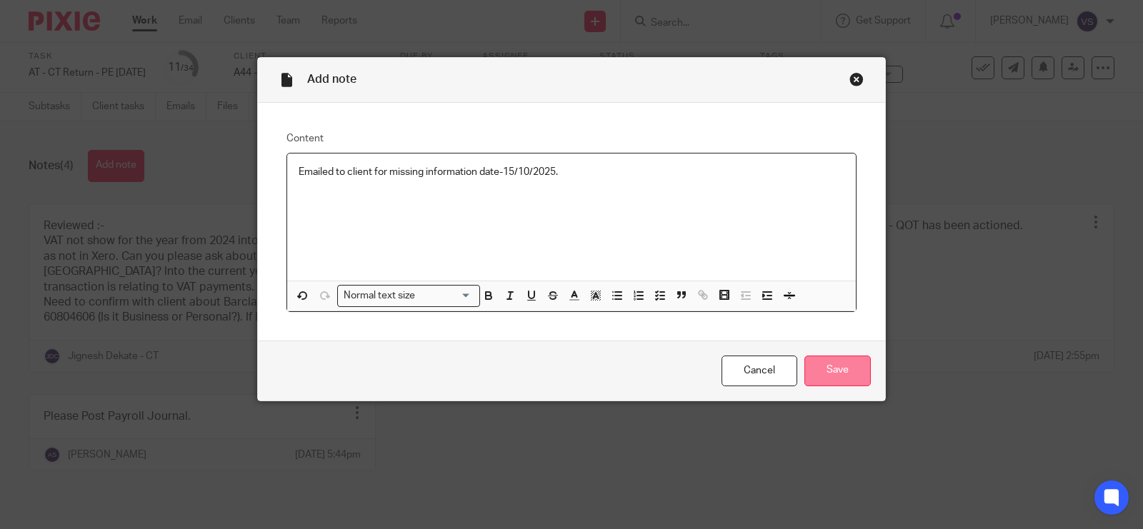
click at [845, 359] on input "Save" at bounding box center [838, 371] width 66 height 31
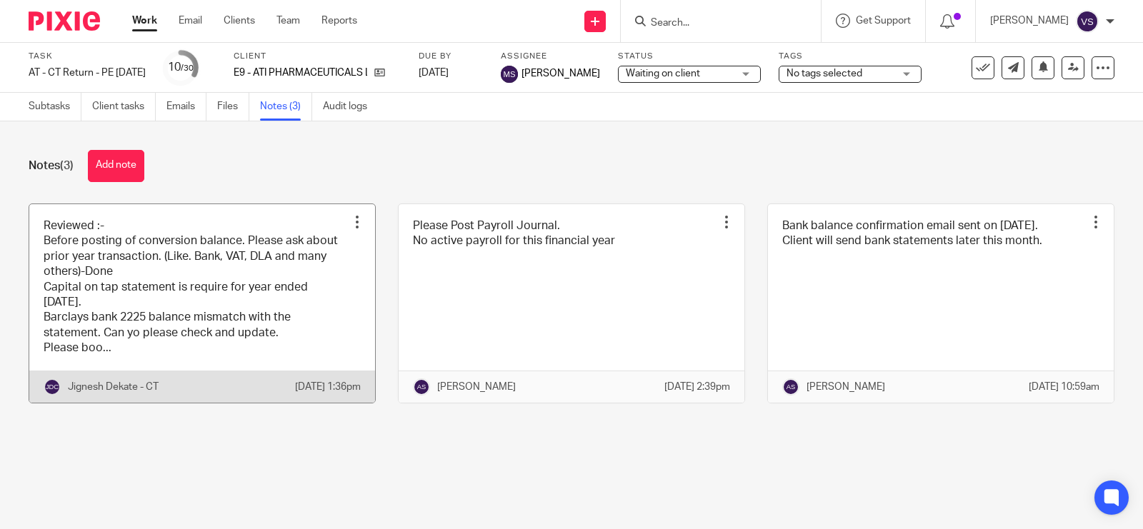
click at [219, 231] on link at bounding box center [202, 303] width 346 height 199
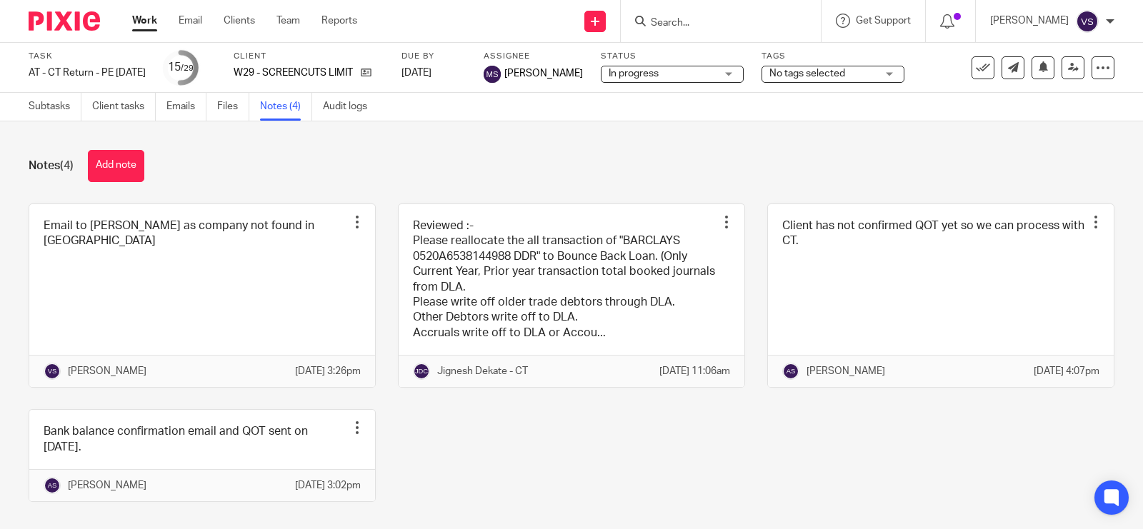
click at [694, 75] on span "In progress" at bounding box center [662, 73] width 107 height 15
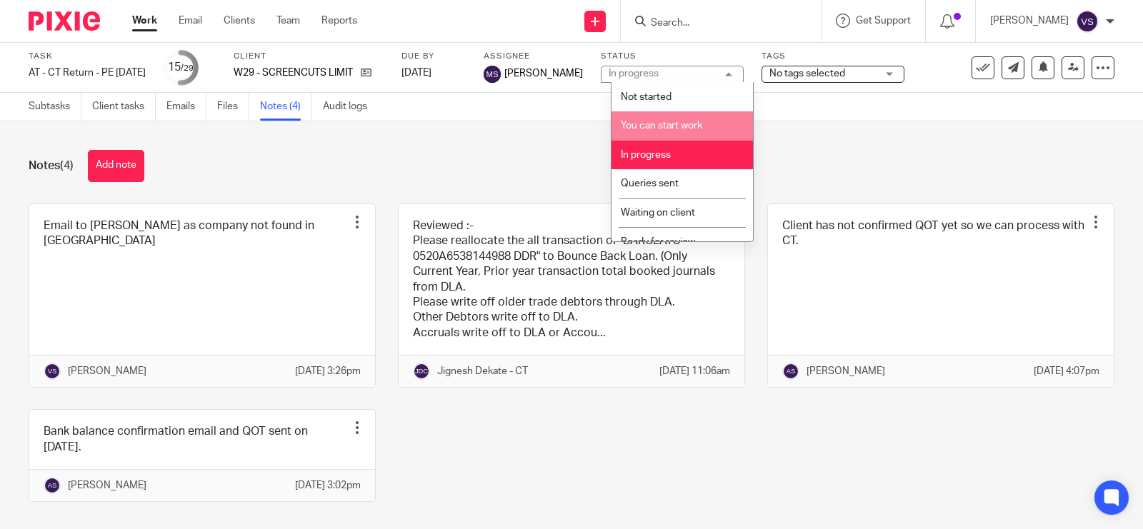
scroll to position [71, 0]
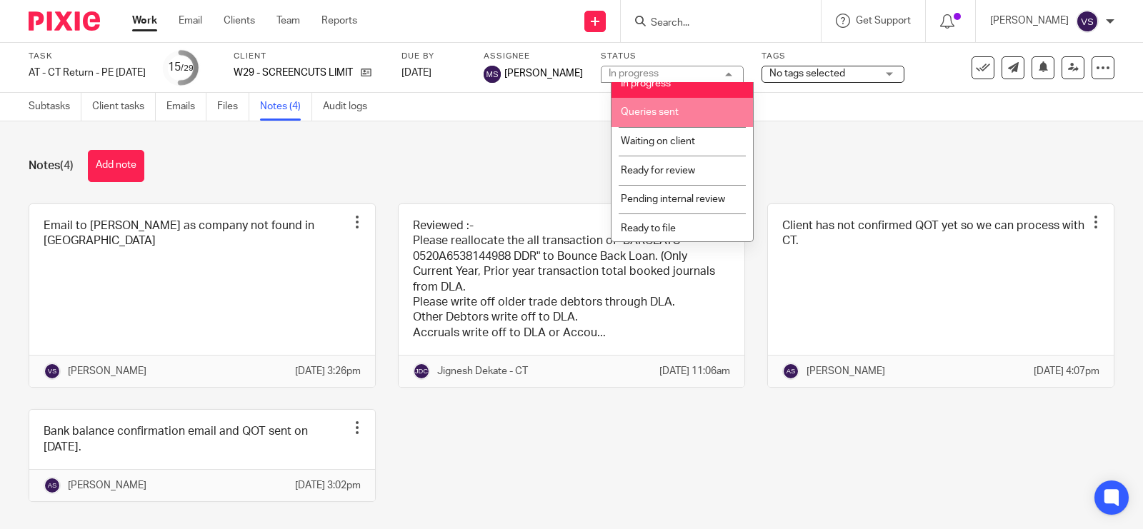
click at [698, 113] on li "Queries sent" at bounding box center [682, 112] width 141 height 29
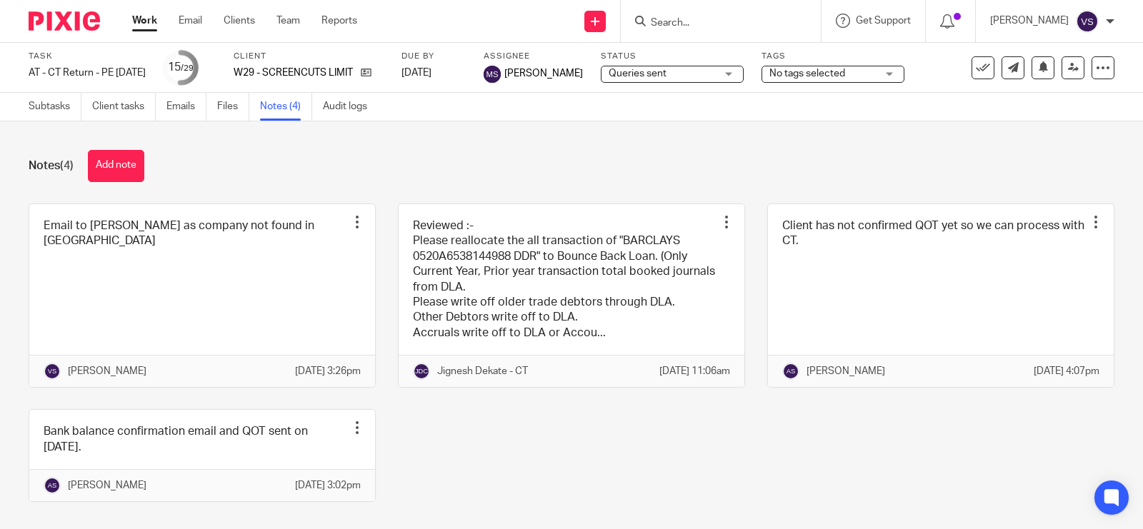
click at [490, 157] on div "Notes (4) Add note" at bounding box center [572, 166] width 1086 height 32
click at [715, 71] on span "Queries sent" at bounding box center [662, 73] width 107 height 15
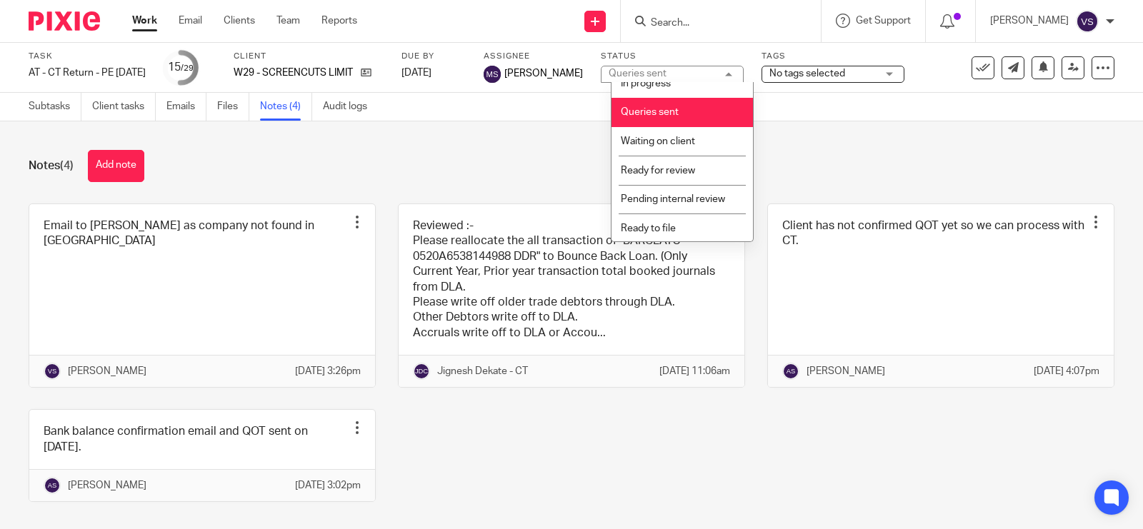
click at [688, 106] on li "Queries sent" at bounding box center [682, 112] width 141 height 29
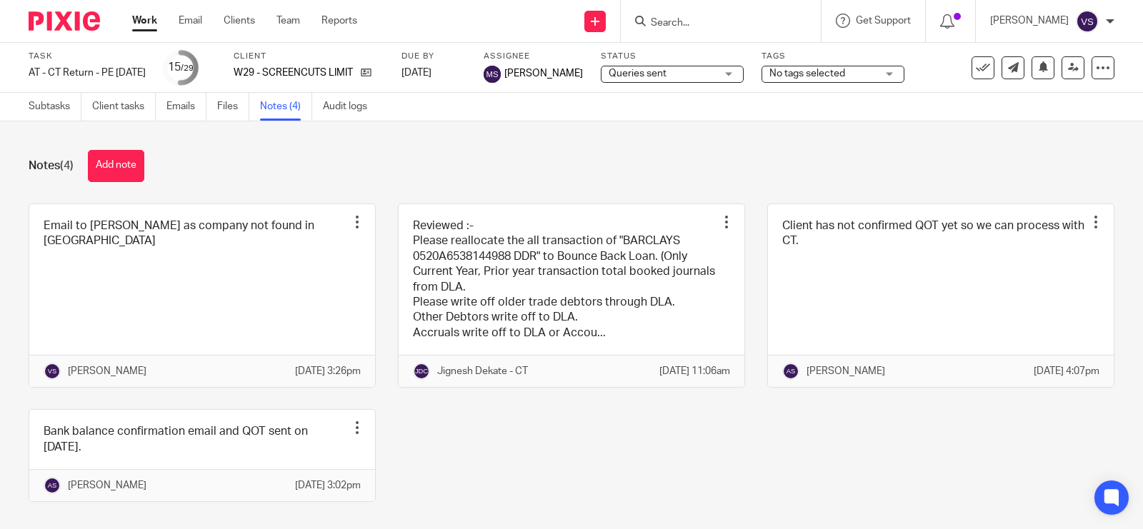
click at [452, 172] on div "Notes (4) Add note" at bounding box center [572, 166] width 1086 height 32
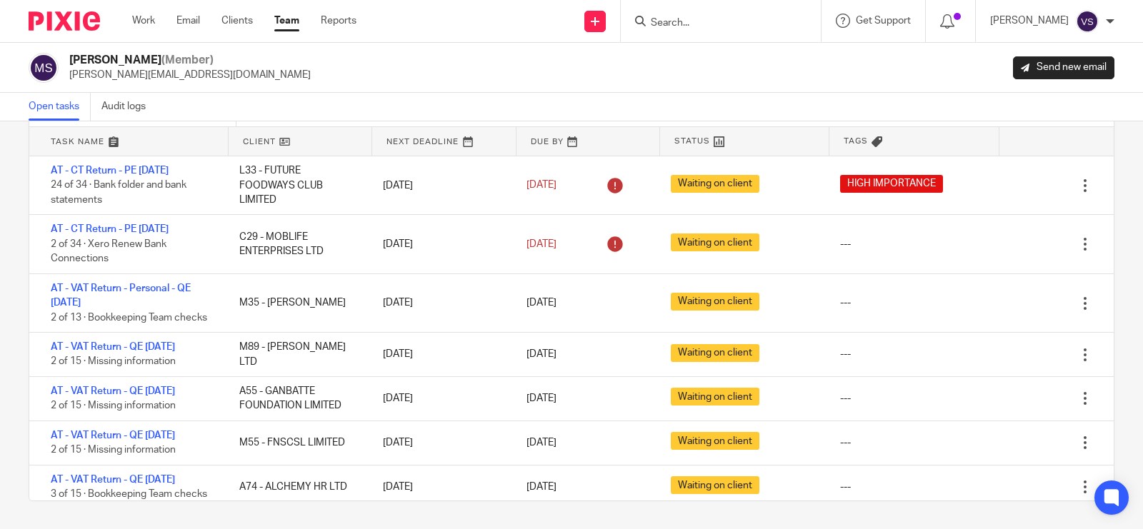
scroll to position [755, 0]
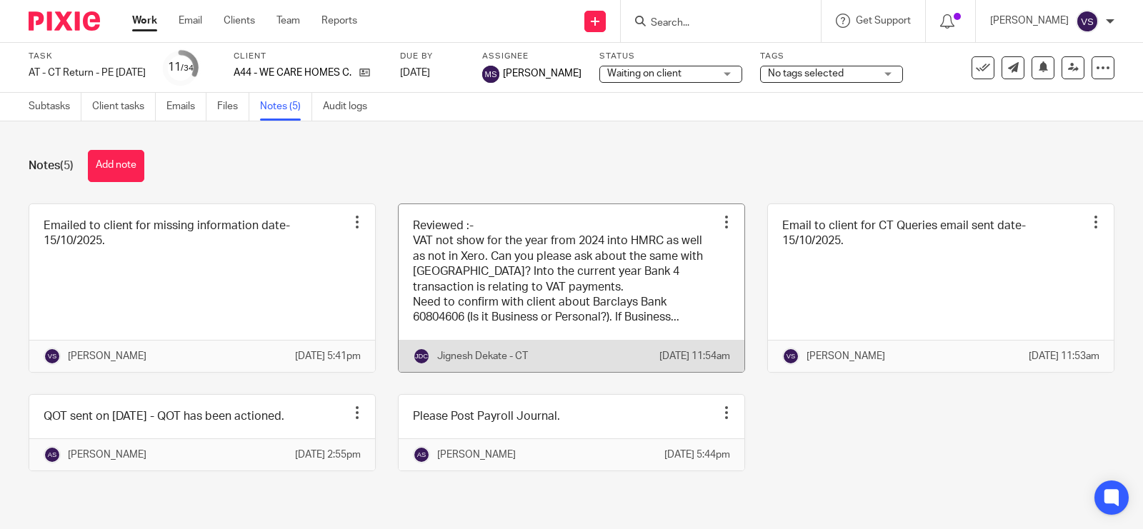
click at [654, 284] on link at bounding box center [572, 288] width 346 height 168
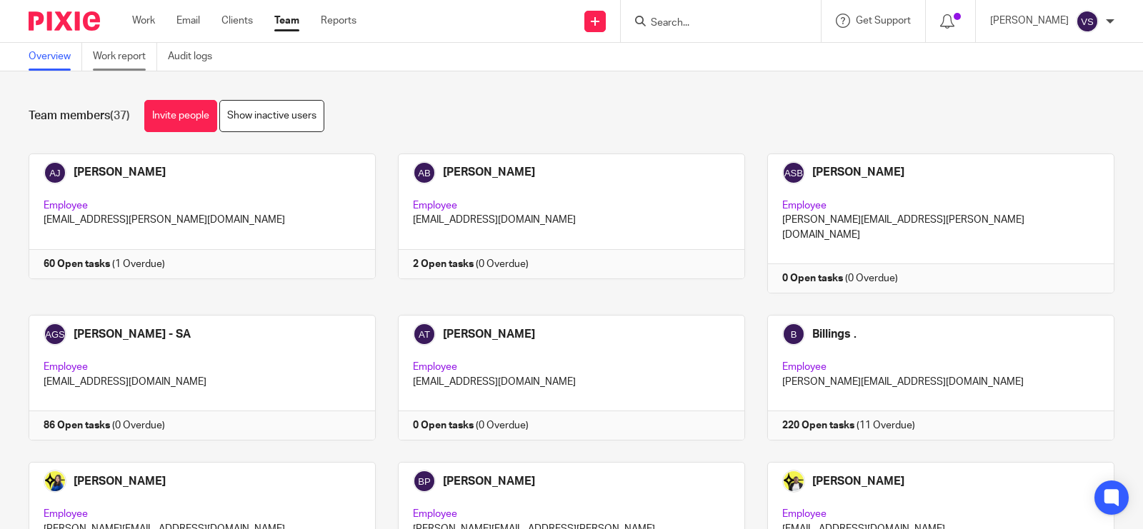
scroll to position [983, 0]
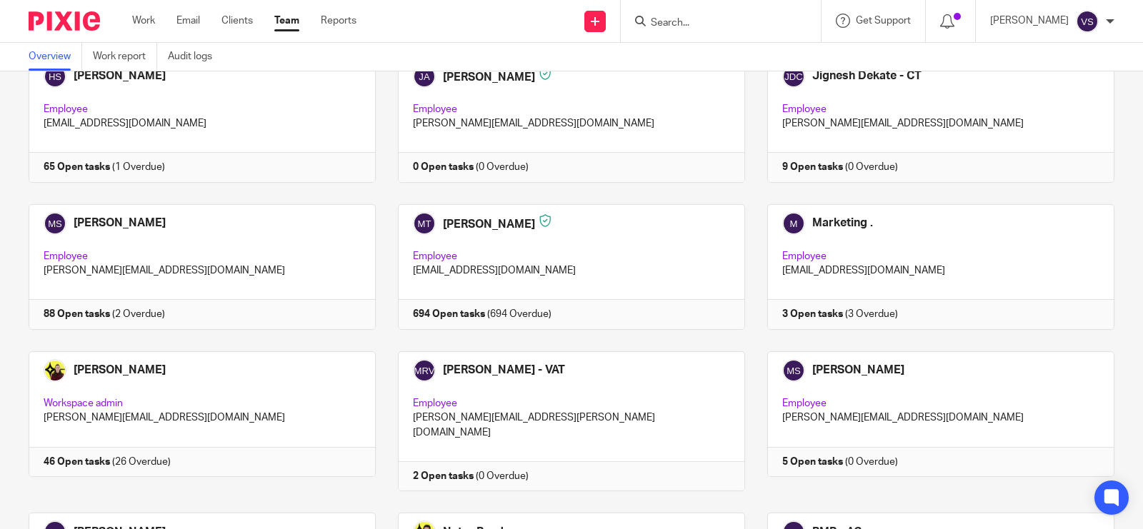
scroll to position [893, 0]
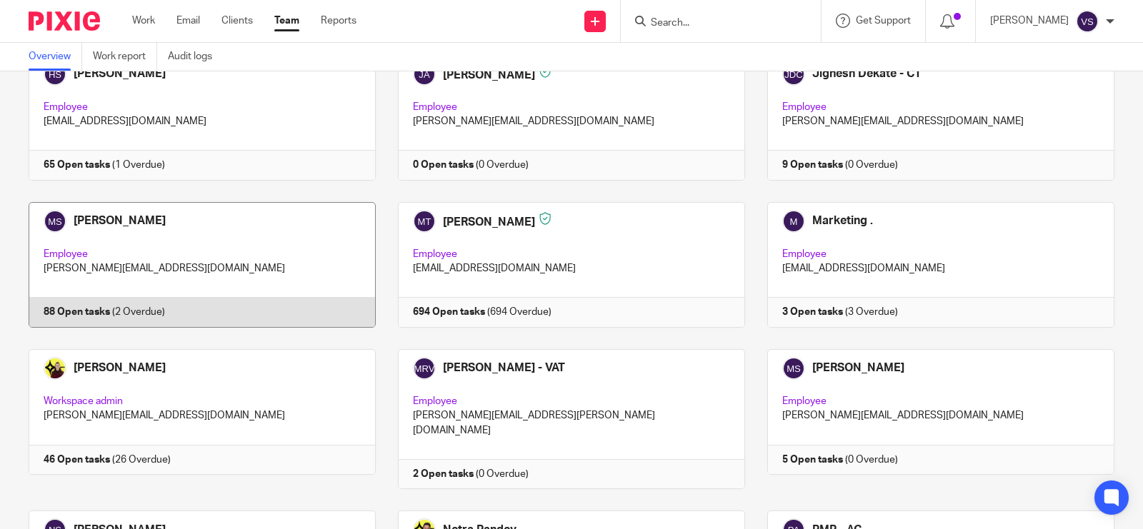
click at [251, 202] on link at bounding box center [190, 265] width 369 height 126
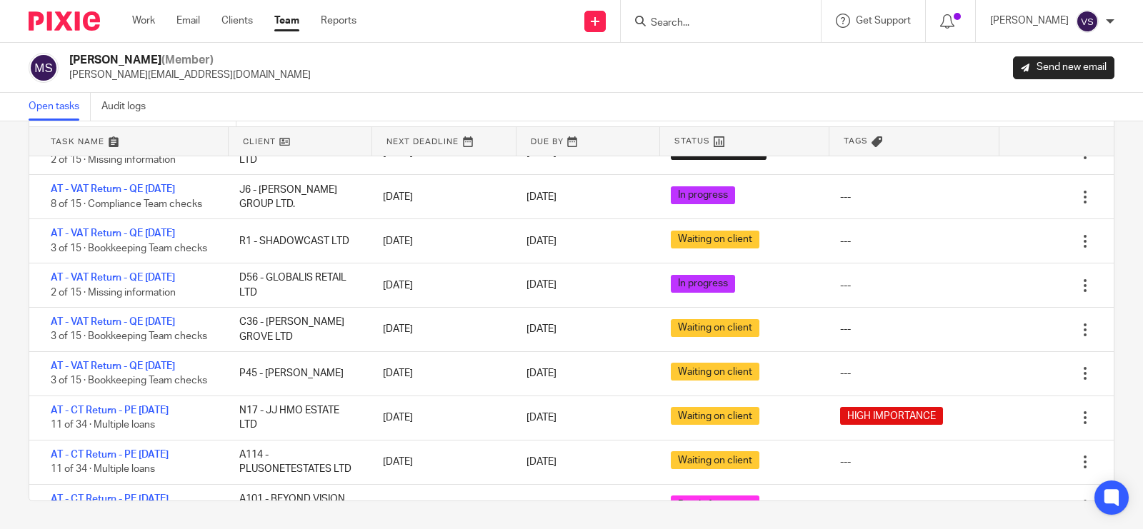
scroll to position [607, 0]
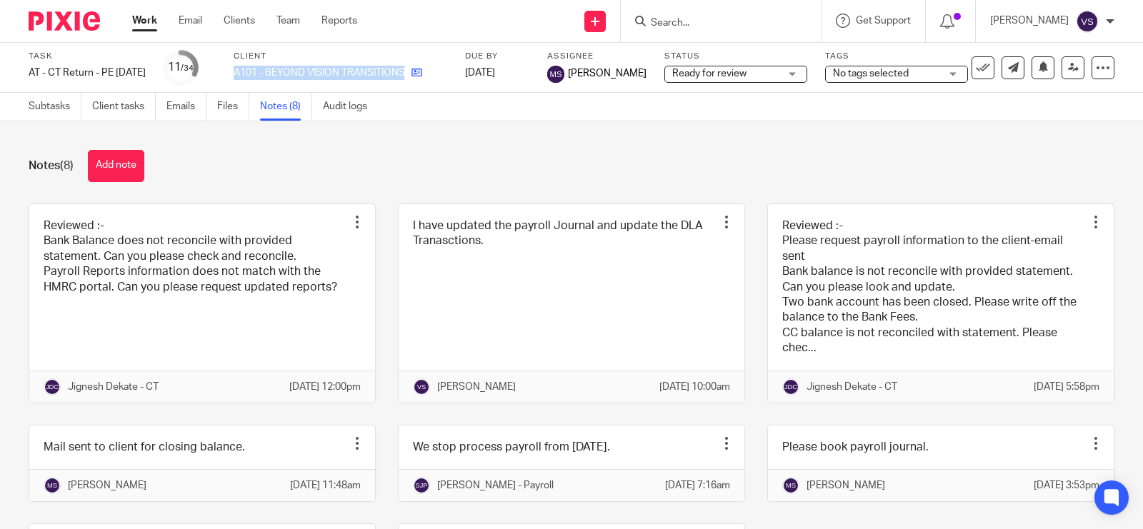
click at [432, 68] on div "A101 - BEYOND VISION TRANSITIONS C.I.C." at bounding box center [341, 73] width 214 height 14
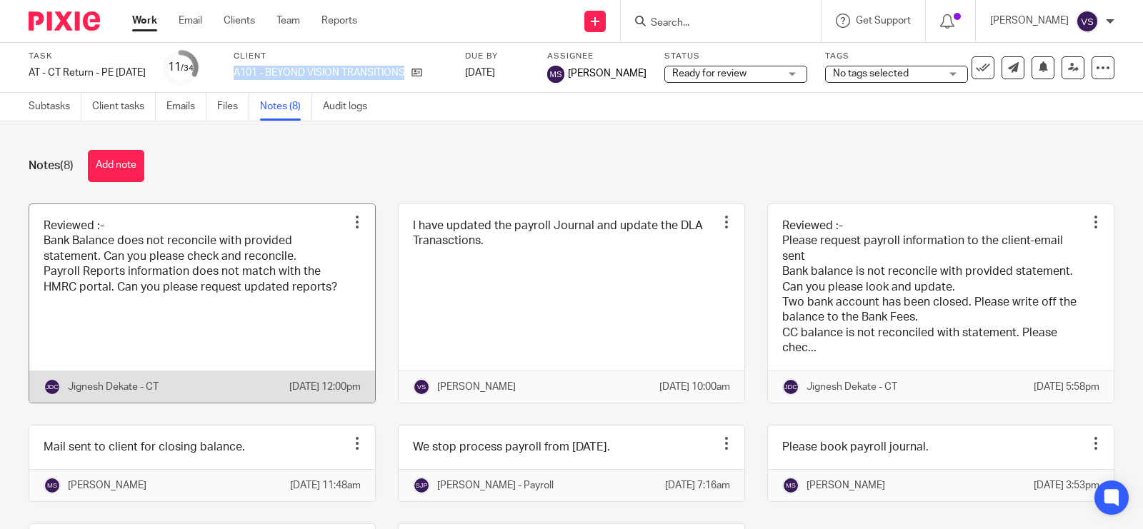
click at [234, 290] on link at bounding box center [202, 303] width 346 height 199
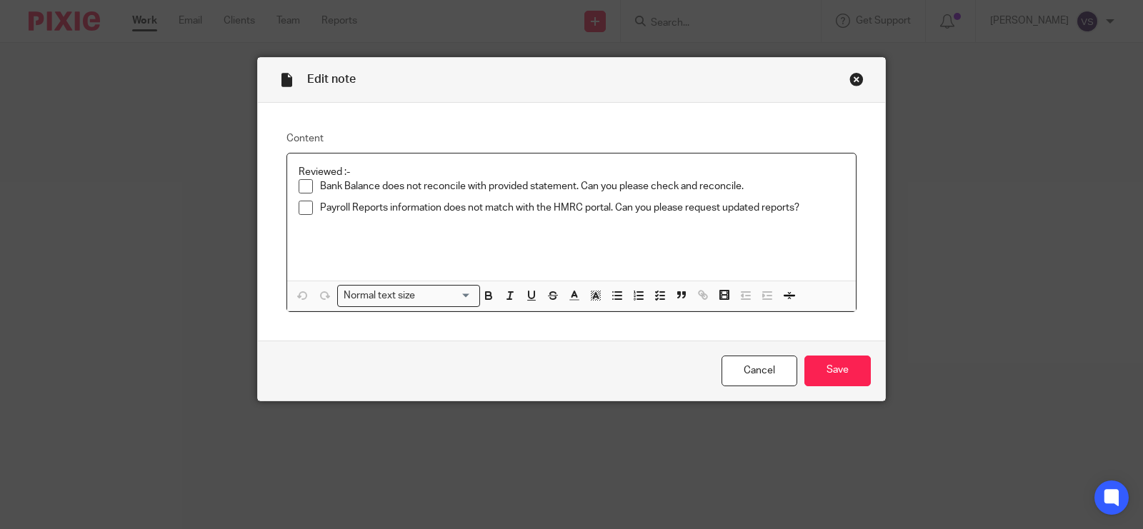
click at [850, 84] on div "Close this dialog window" at bounding box center [857, 79] width 14 height 14
